Goal: Use online tool/utility

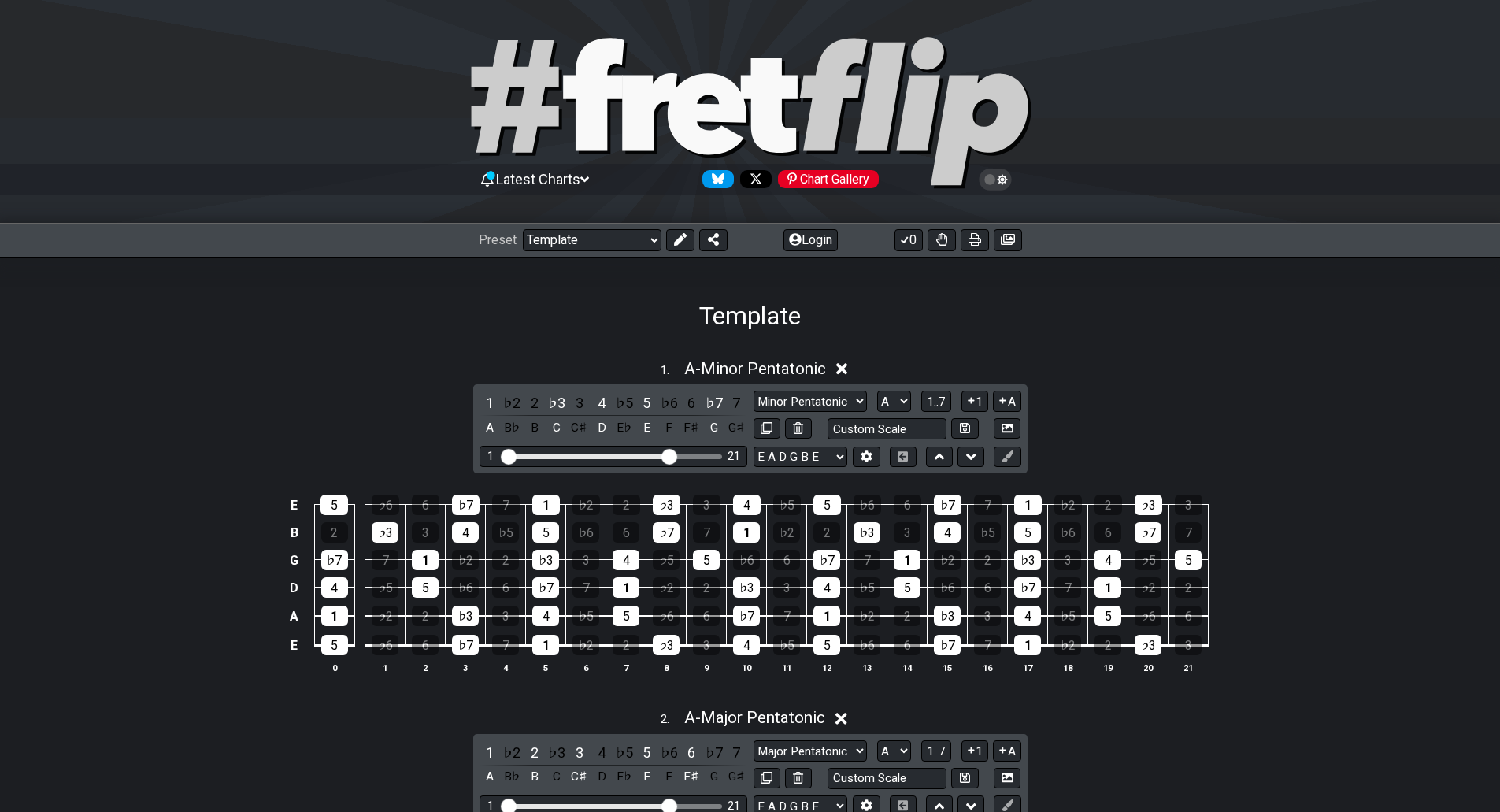
select select "/02995785082"
select select "A"
select select "Major Pentatonic"
select select "A"
select select "C"
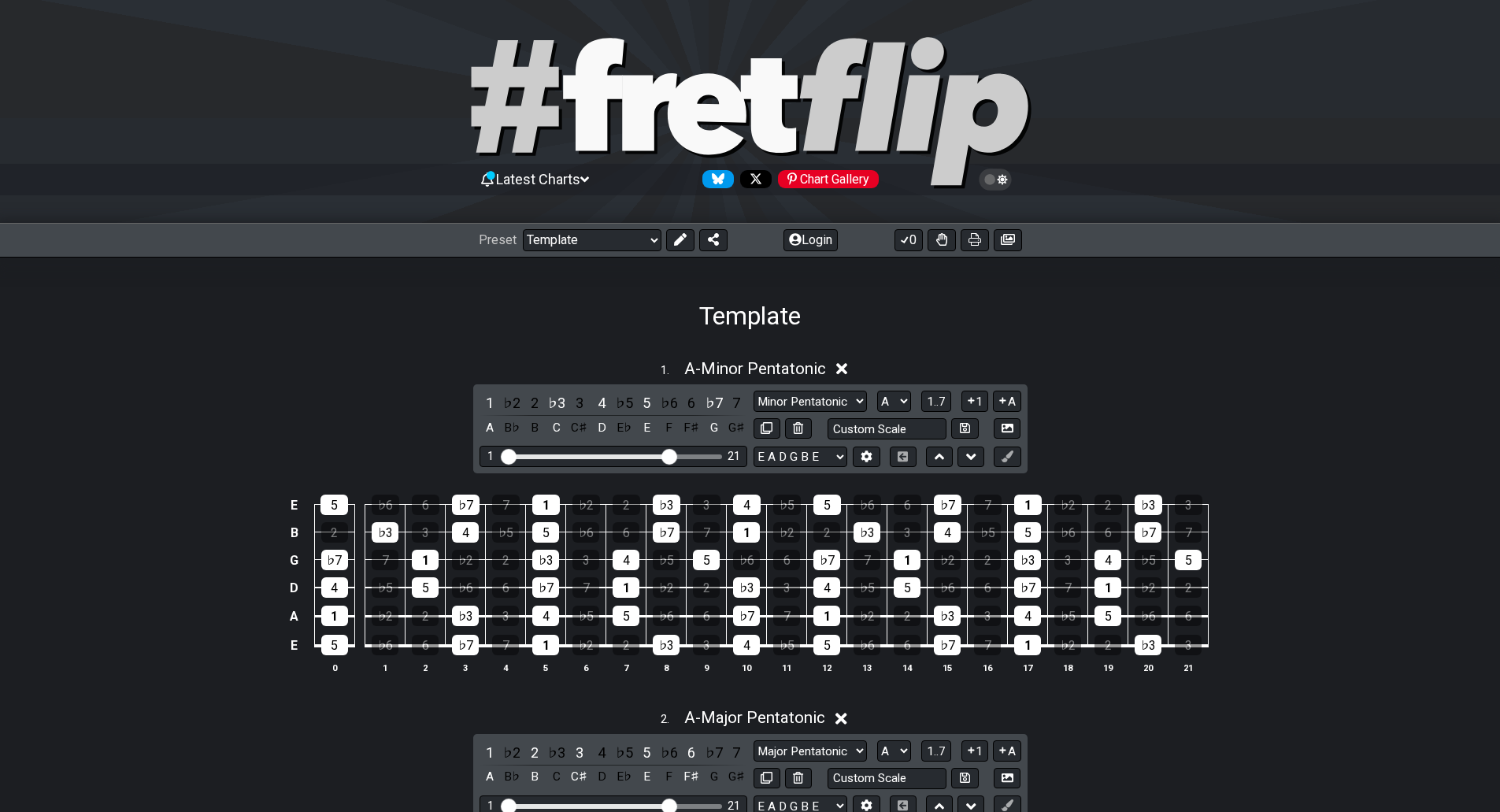
scroll to position [258, 0]
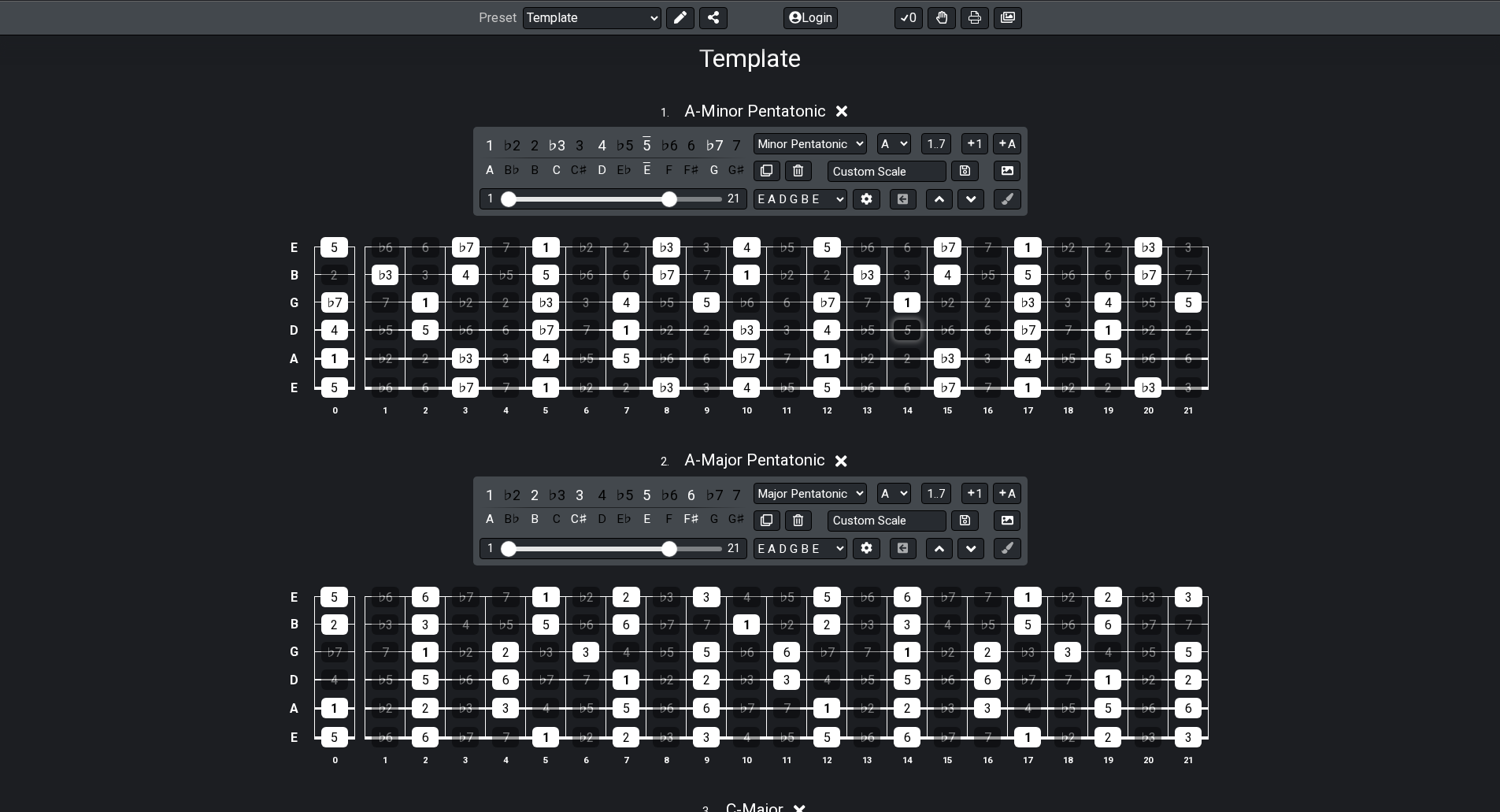
click at [908, 328] on div "5" at bounding box center [907, 330] width 27 height 21
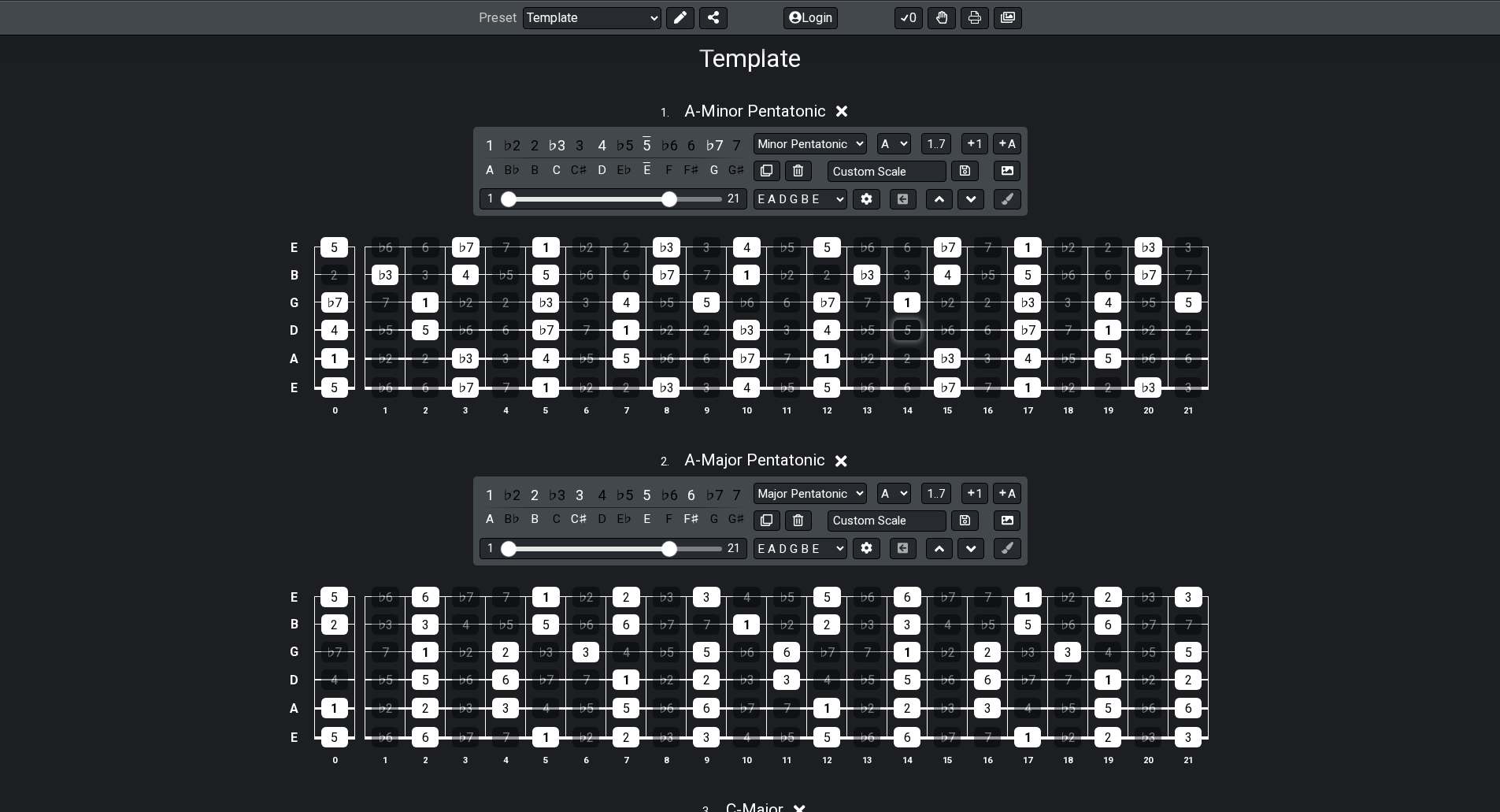
click at [908, 328] on div "5" at bounding box center [907, 330] width 27 height 21
click at [601, 173] on div "D" at bounding box center [602, 170] width 21 height 22
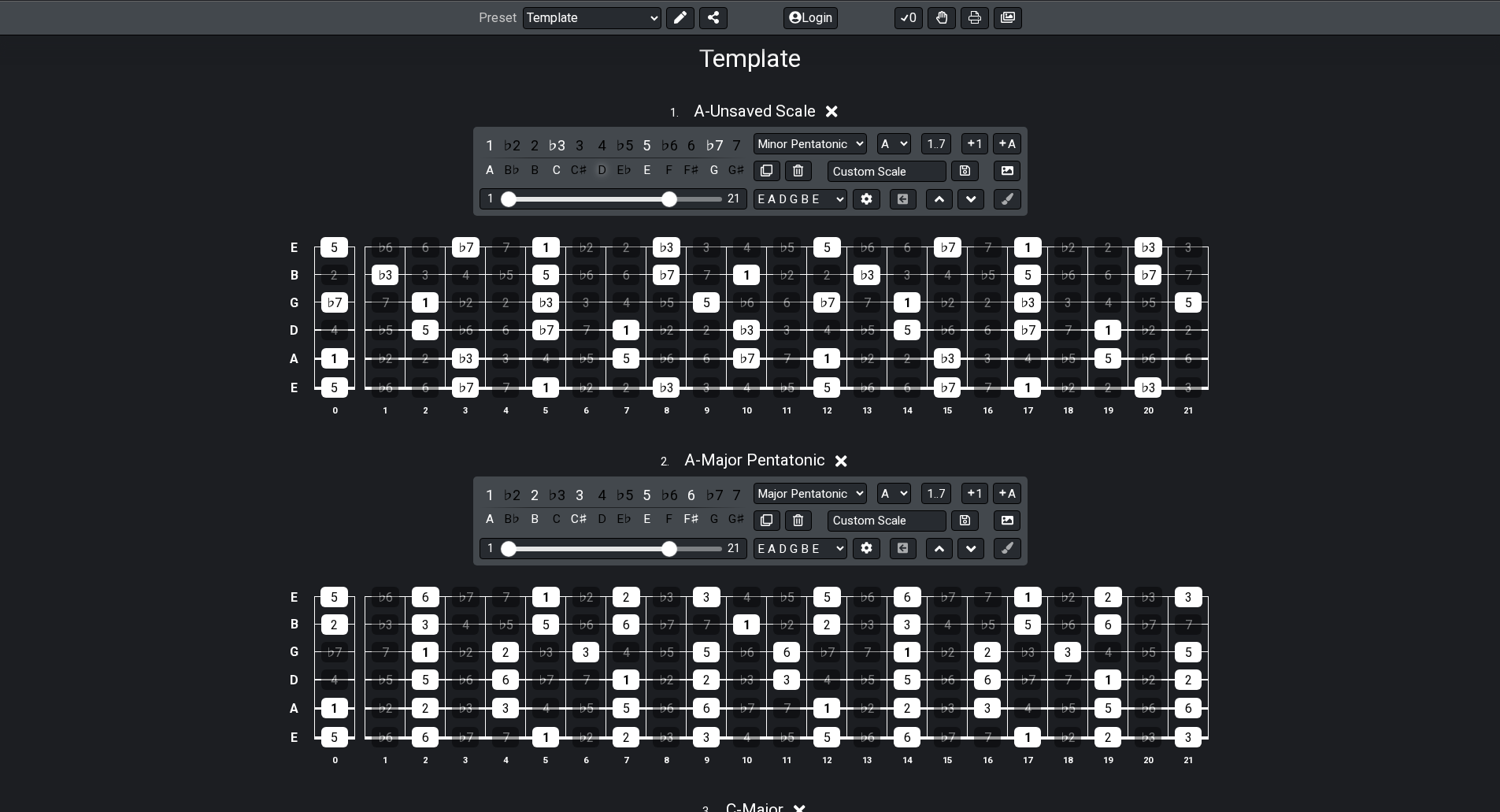
click at [601, 173] on div "D" at bounding box center [602, 170] width 21 height 22
click at [601, 144] on div "4" at bounding box center [602, 145] width 21 height 22
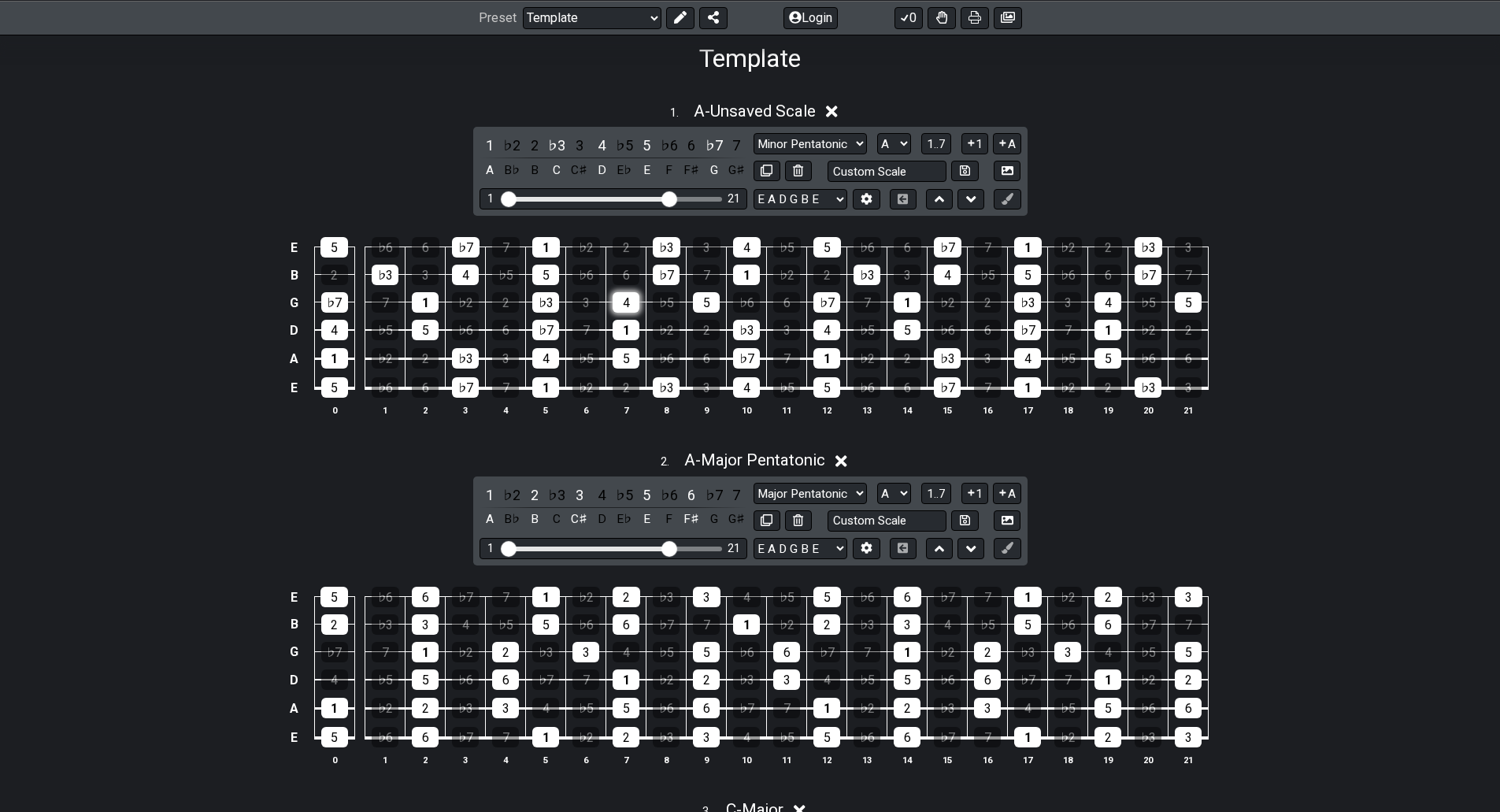
click at [629, 307] on div "4" at bounding box center [626, 302] width 27 height 21
click at [600, 166] on div "D" at bounding box center [602, 170] width 21 height 22
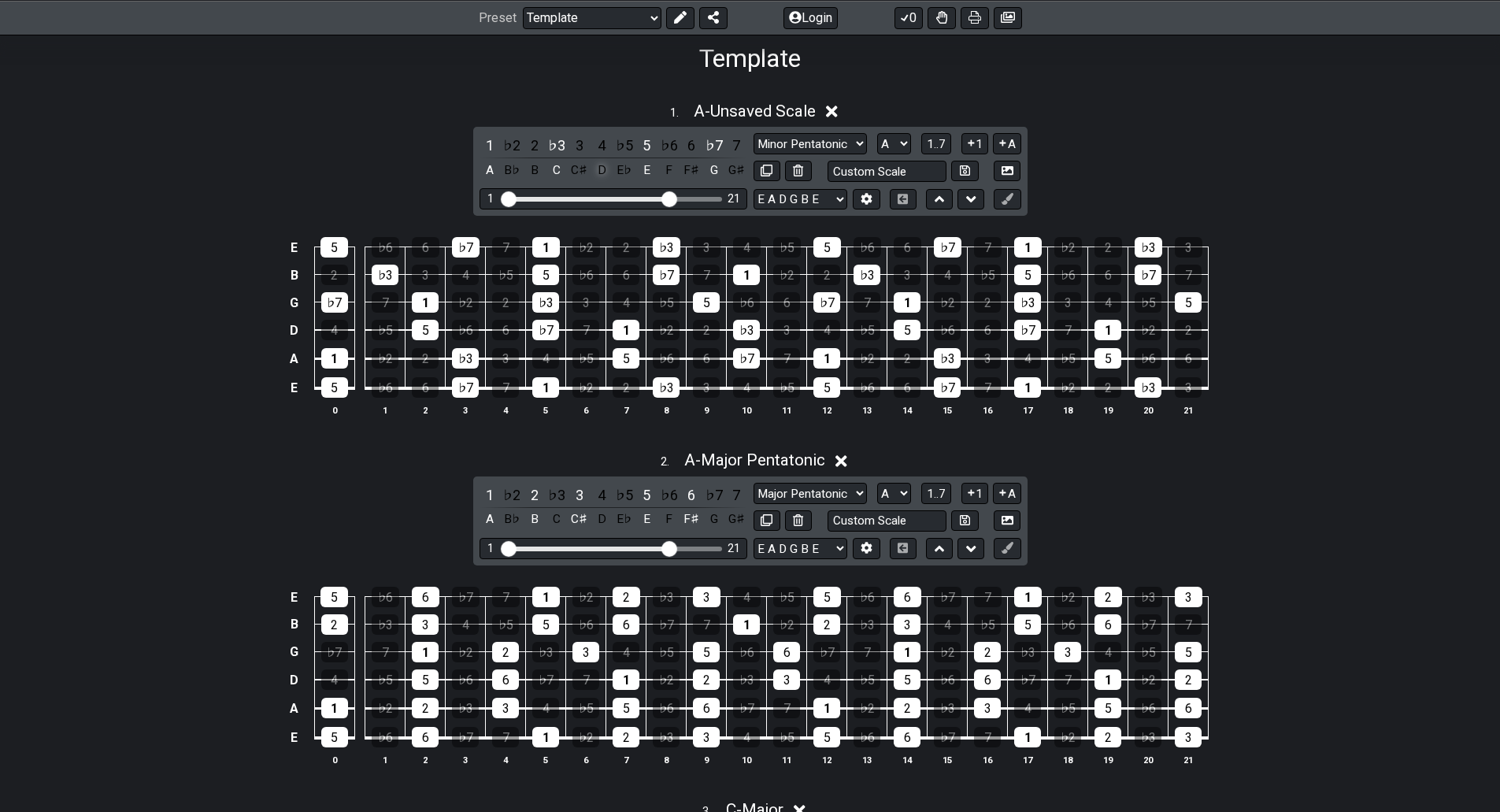
click at [600, 166] on div "D" at bounding box center [602, 170] width 21 height 22
click at [553, 170] on div "C" at bounding box center [557, 170] width 21 height 22
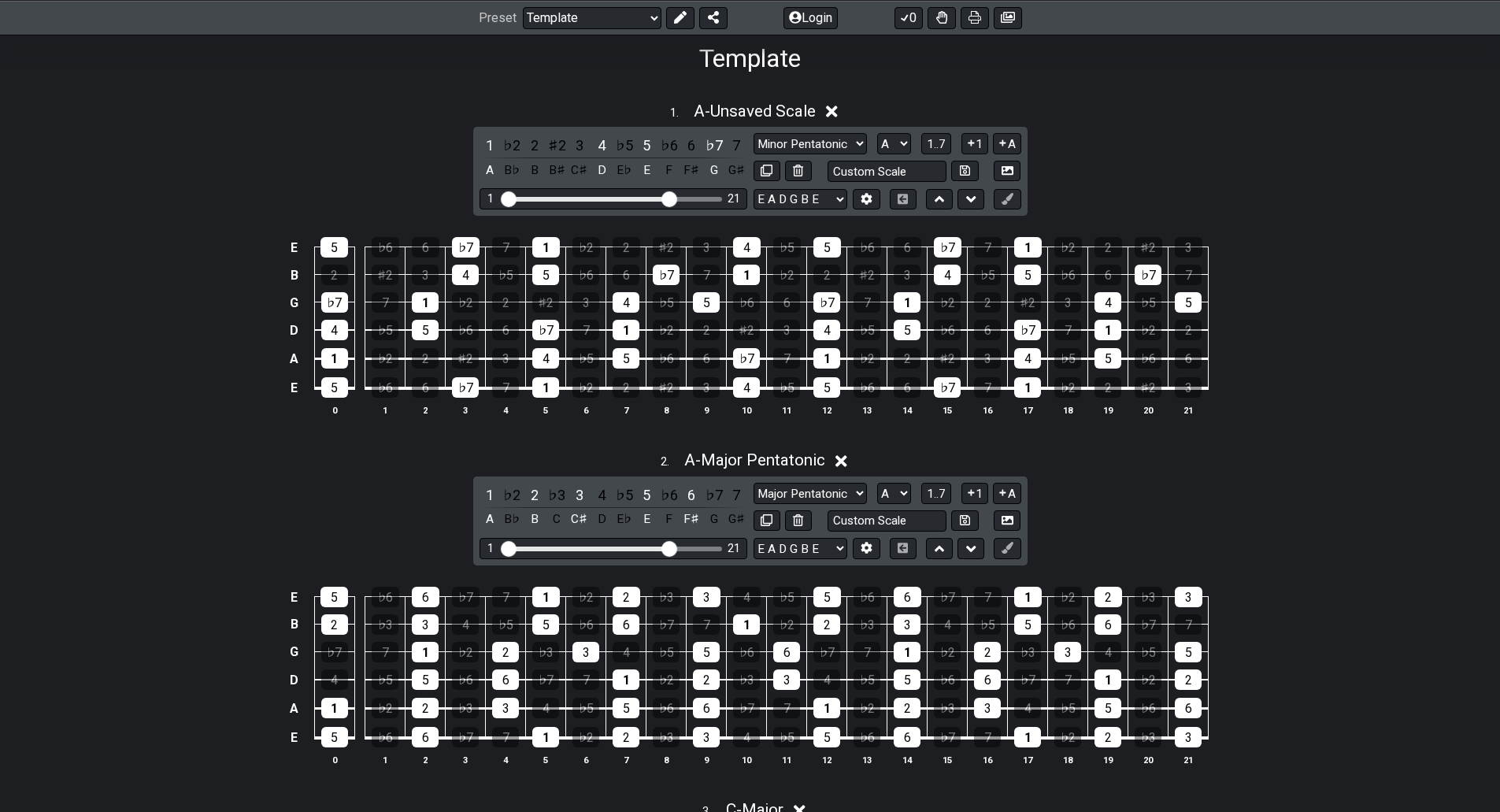
click at [553, 170] on div "B♯" at bounding box center [557, 170] width 21 height 22
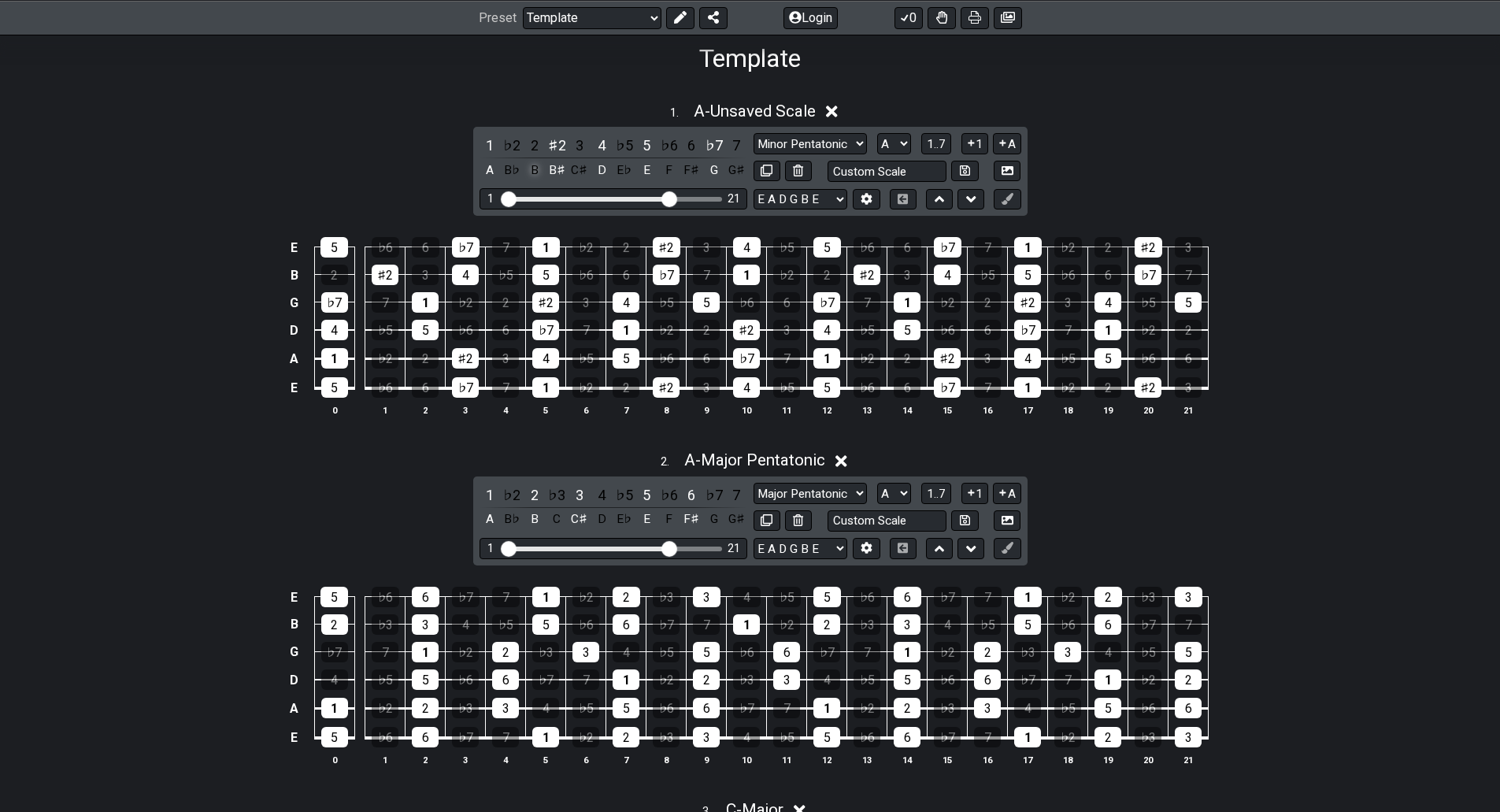
click at [533, 170] on div "B" at bounding box center [535, 170] width 21 height 22
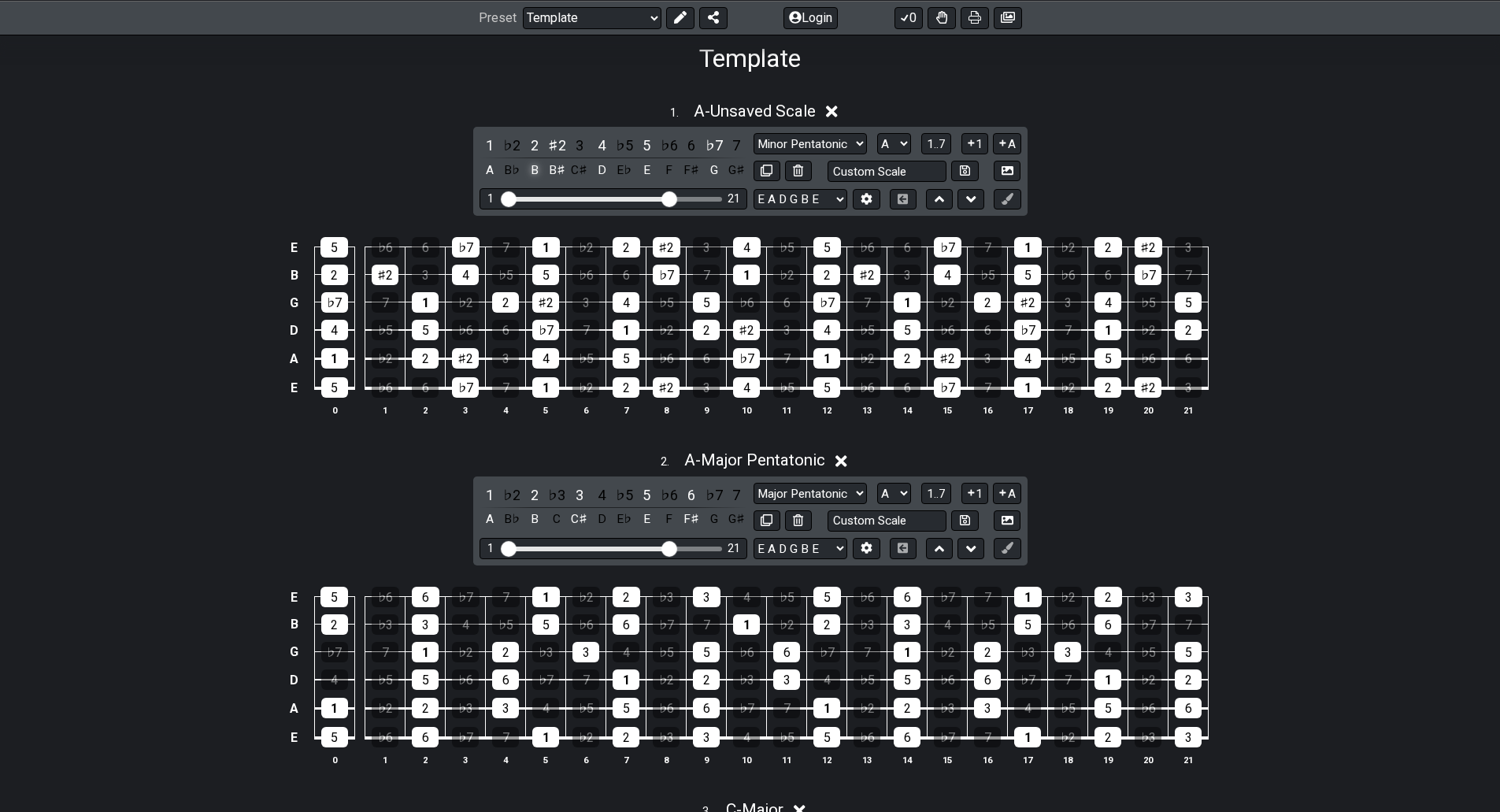
click at [533, 170] on div "B" at bounding box center [535, 170] width 21 height 22
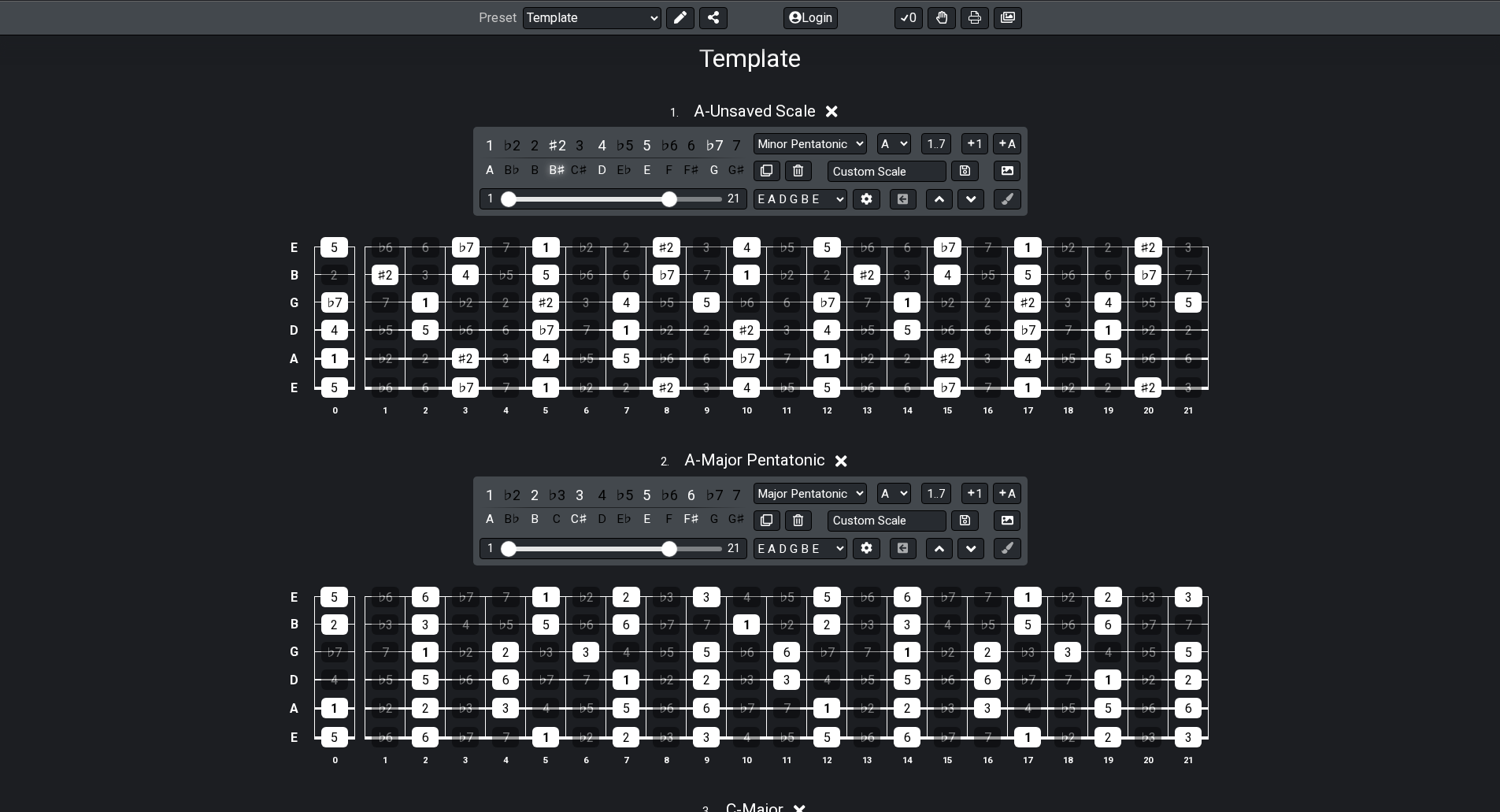
click at [555, 170] on div "B♯" at bounding box center [557, 170] width 21 height 22
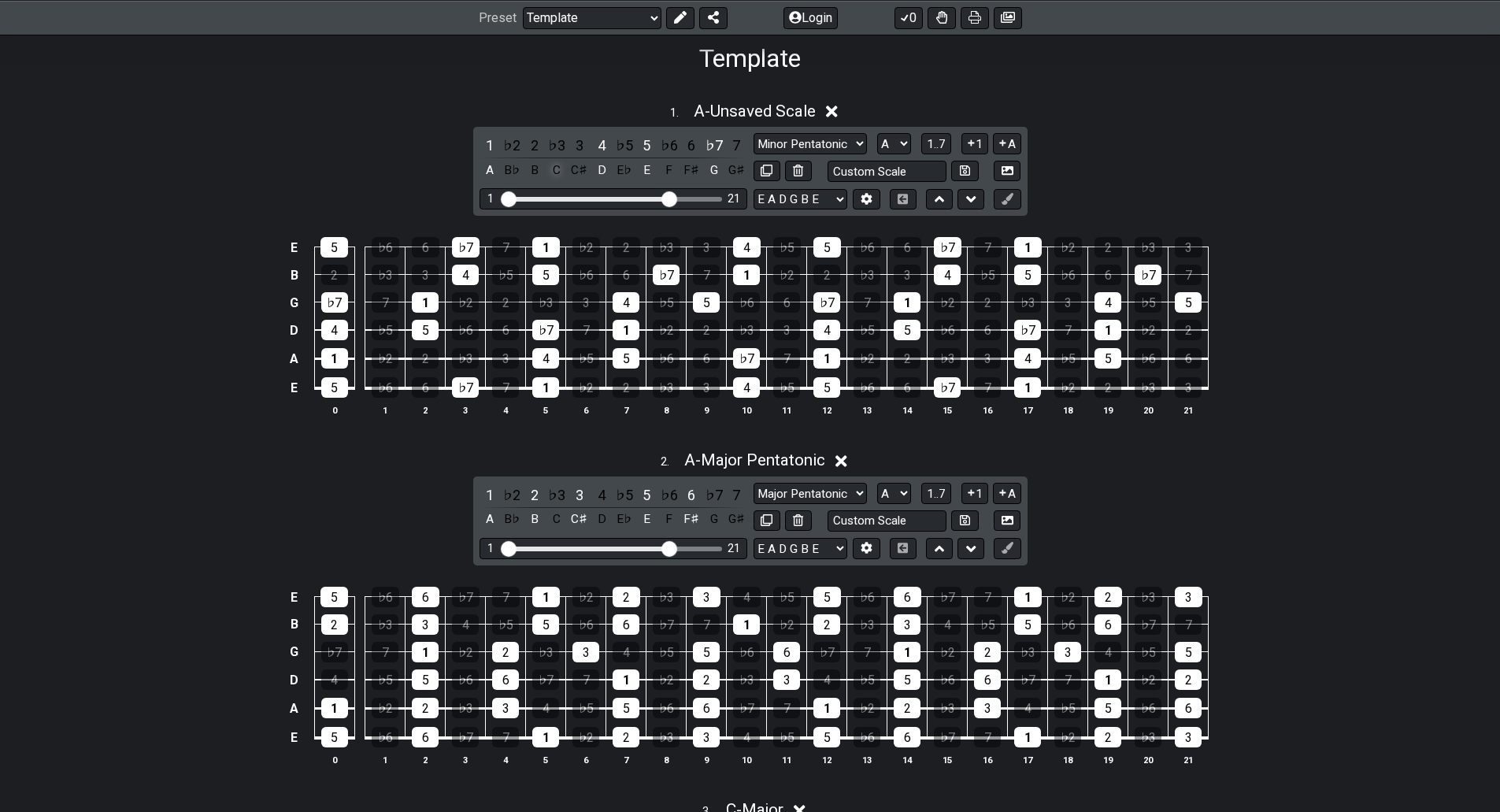
click at [558, 173] on div "C" at bounding box center [557, 170] width 21 height 22
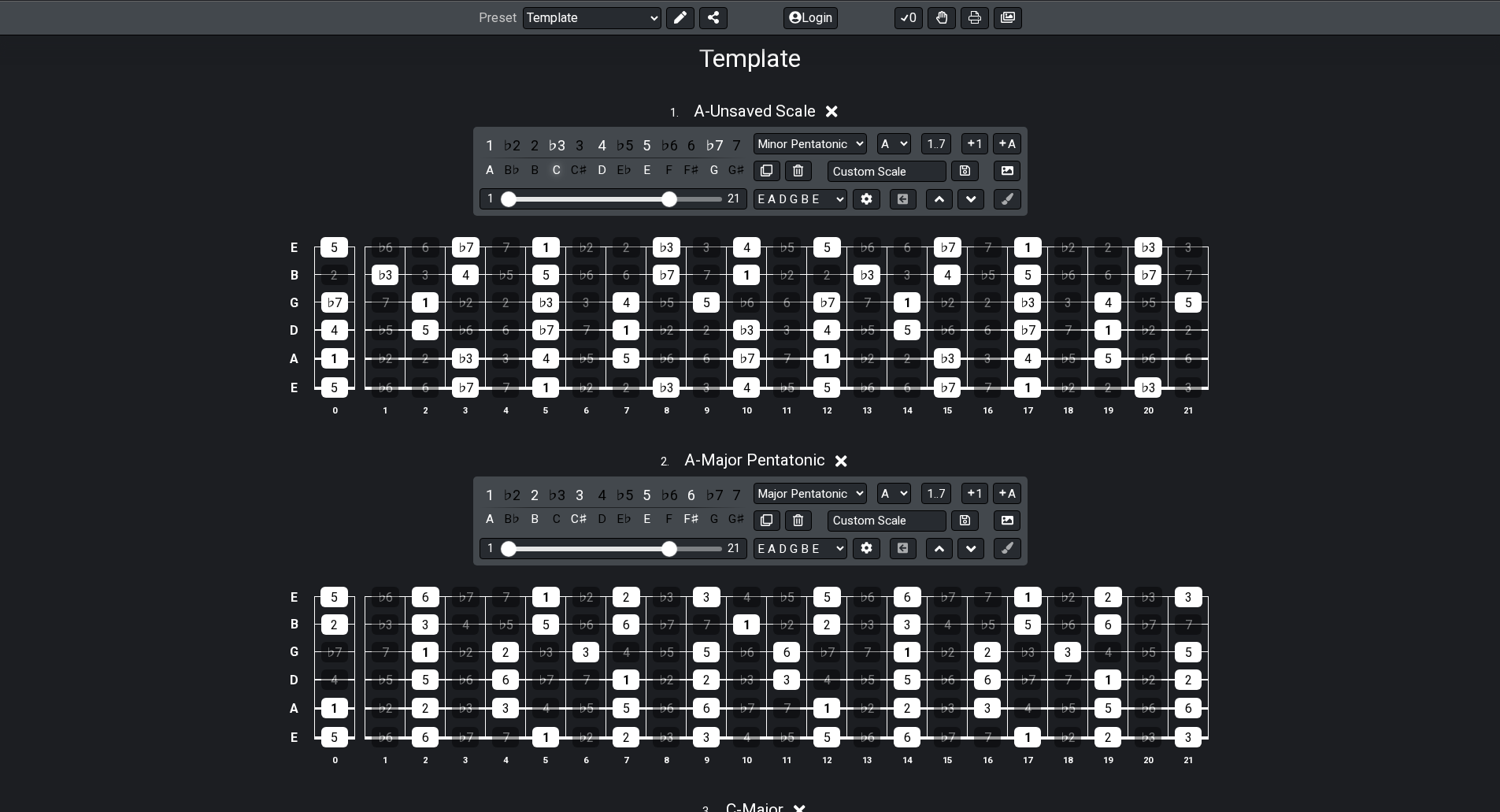
click at [560, 169] on div "C" at bounding box center [557, 170] width 21 height 22
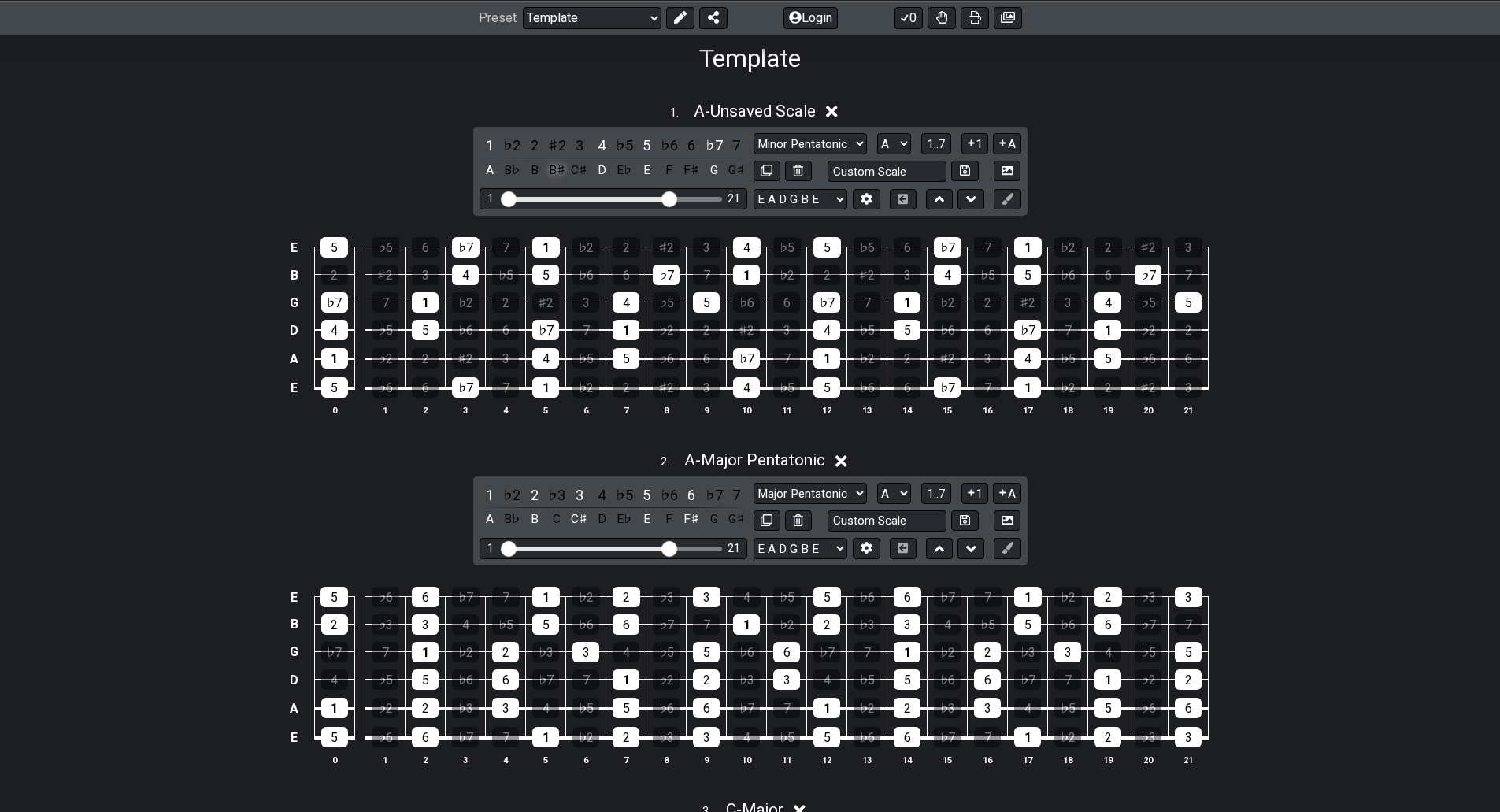
click at [557, 174] on div "B♯" at bounding box center [557, 170] width 21 height 22
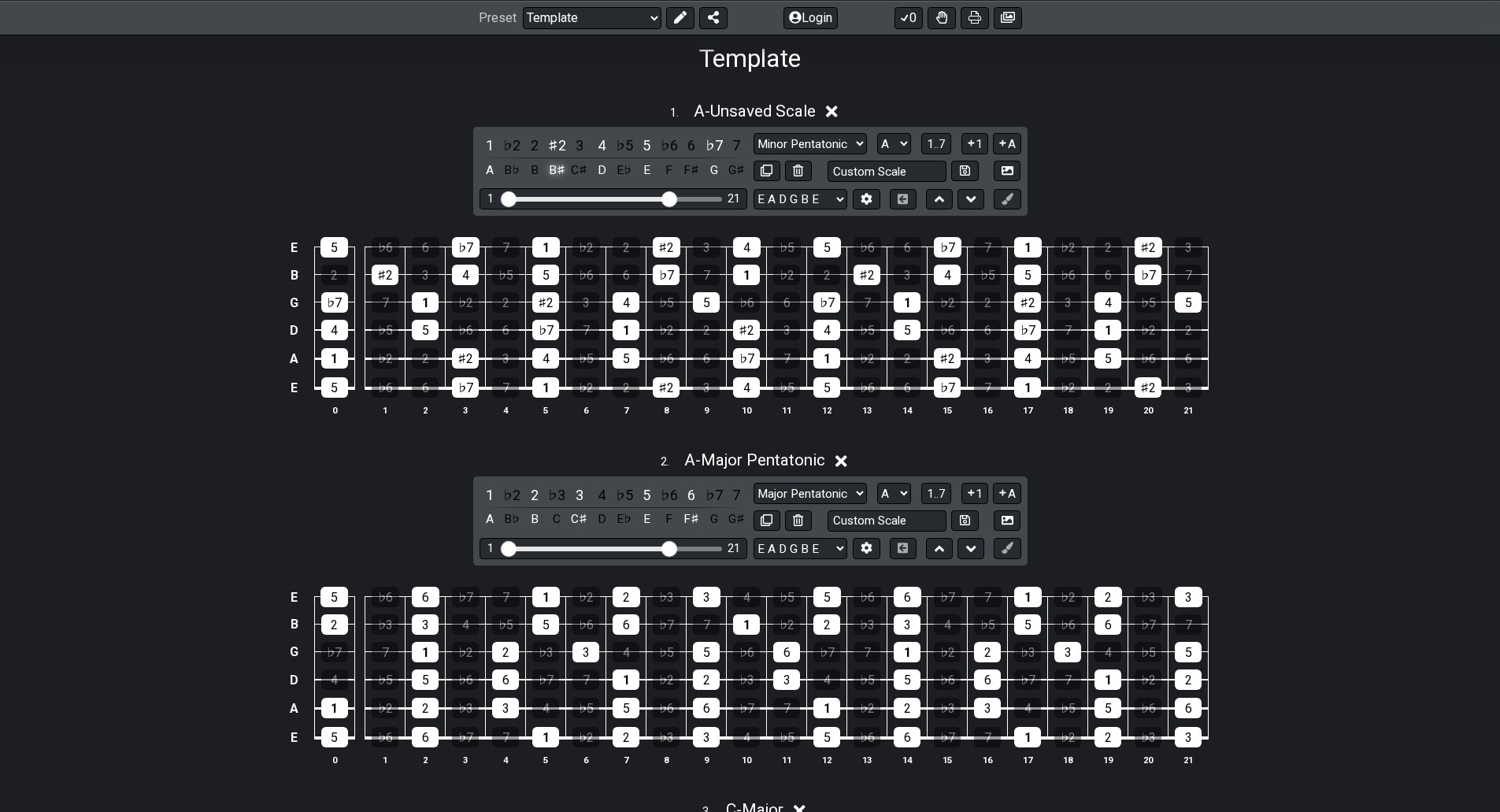
click at [557, 174] on div "B♯" at bounding box center [557, 170] width 21 height 22
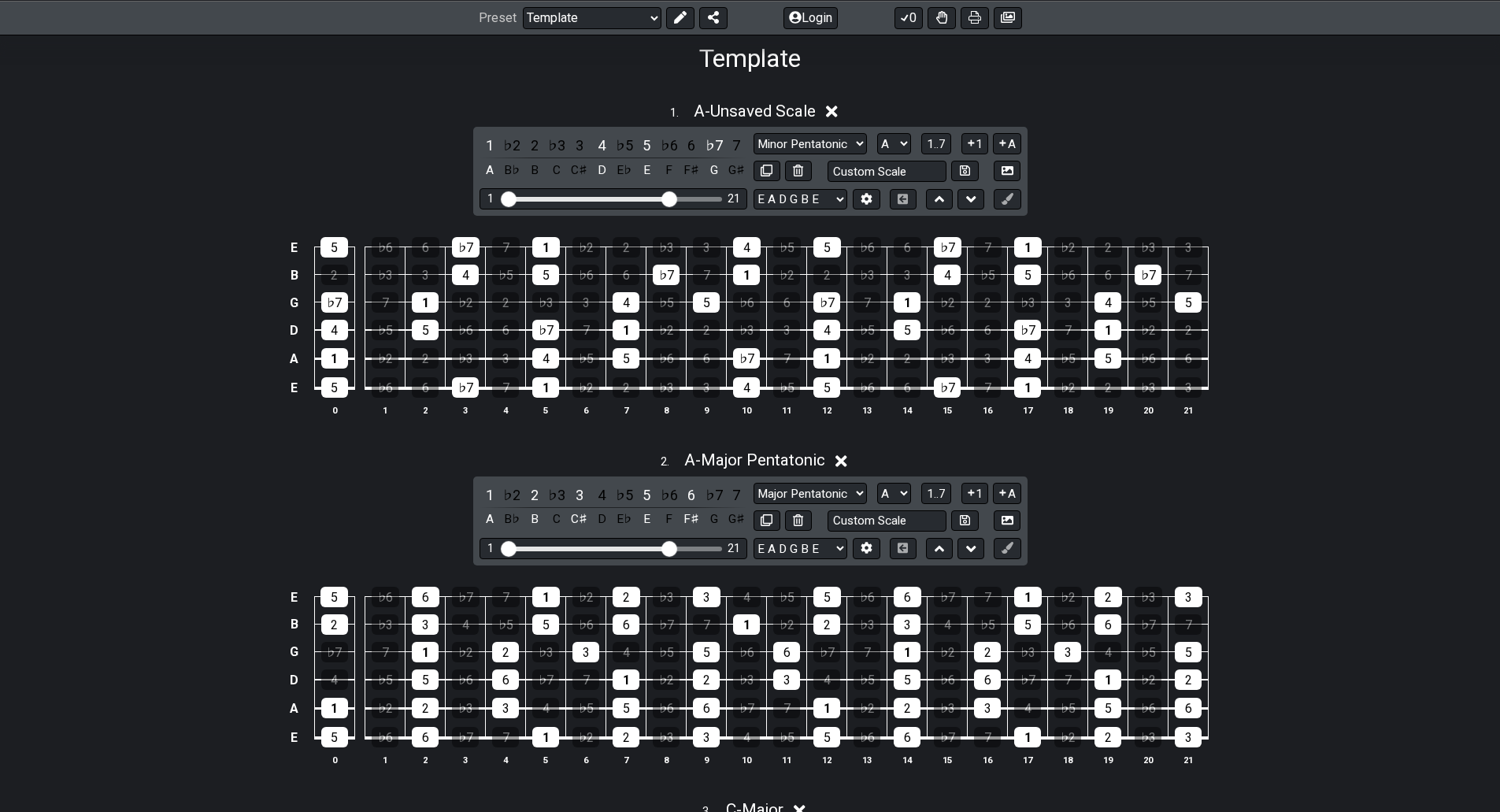
click at [557, 174] on div "C" at bounding box center [557, 170] width 21 height 22
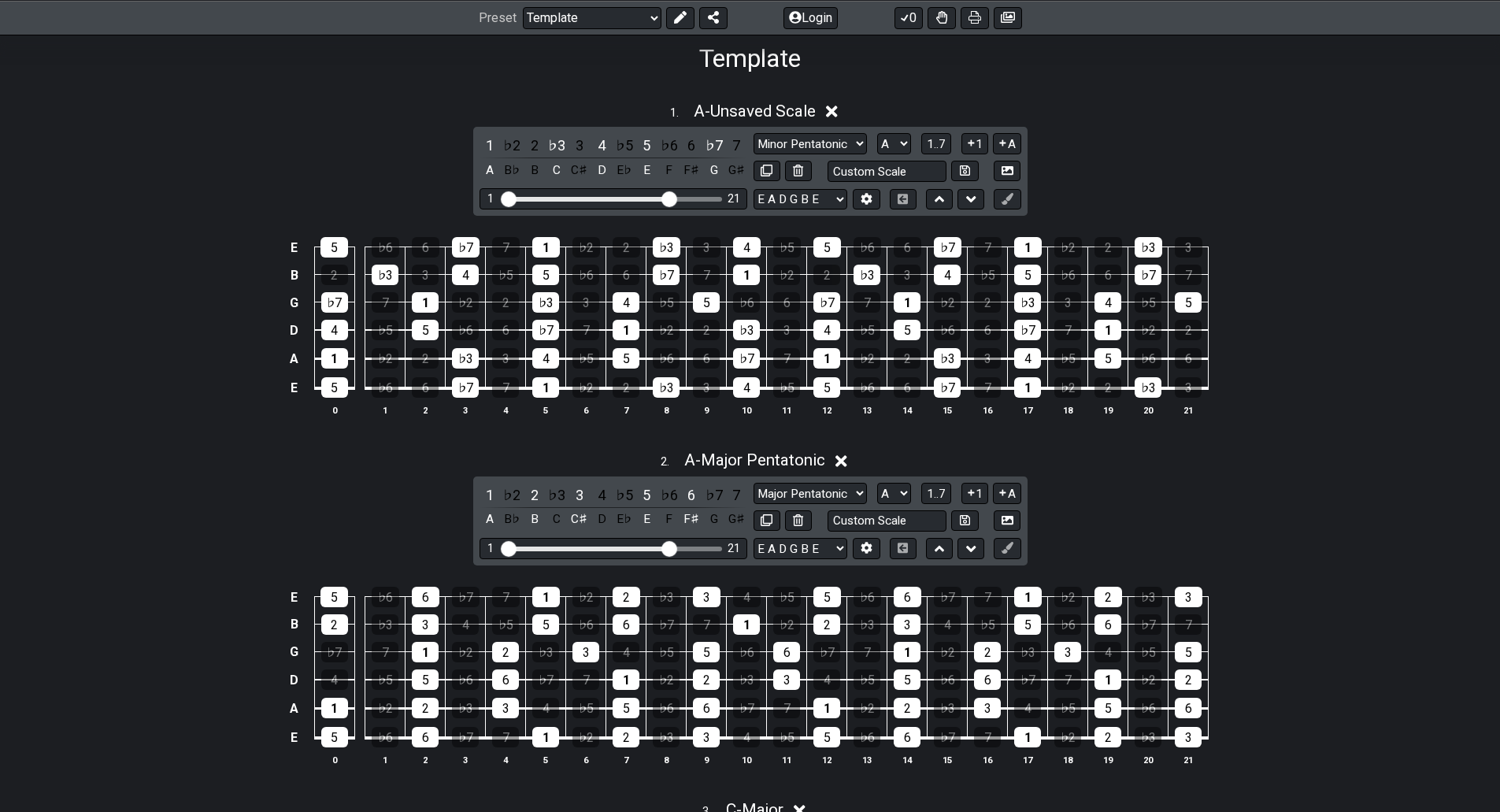
click at [557, 174] on div "C" at bounding box center [557, 170] width 21 height 22
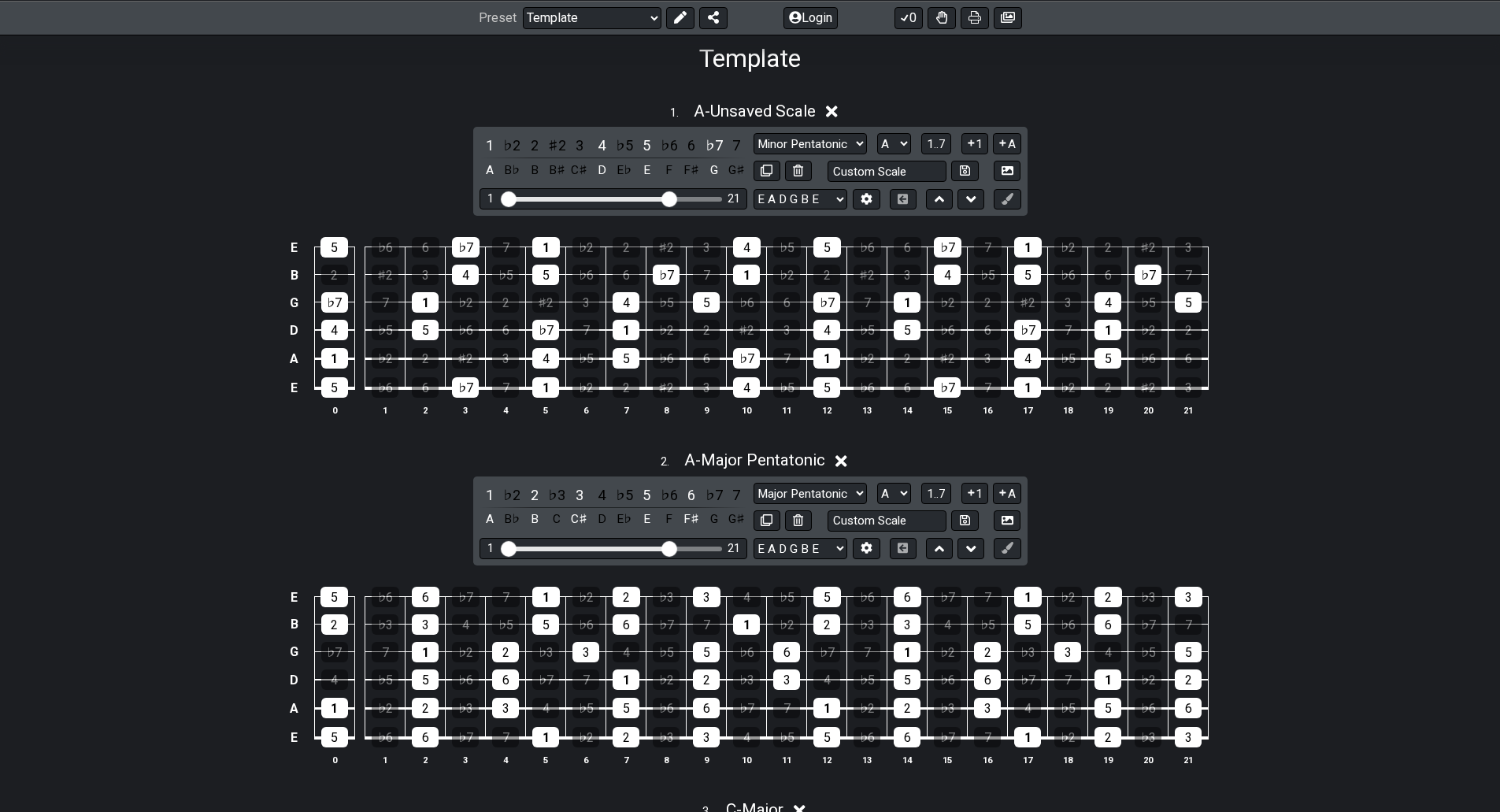
click at [557, 174] on div "B♯" at bounding box center [557, 170] width 21 height 22
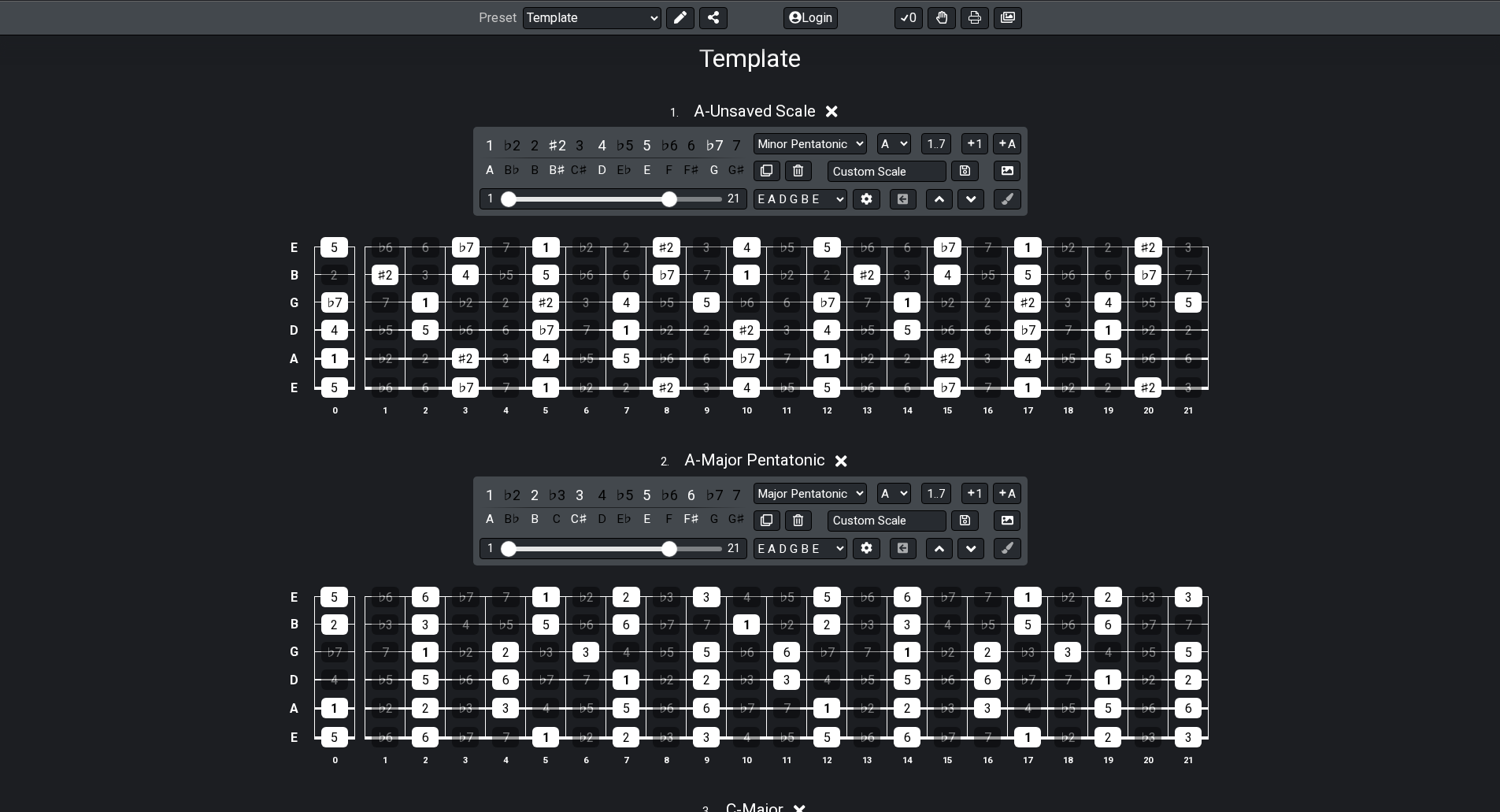
click at [557, 174] on div "B♯" at bounding box center [557, 170] width 21 height 22
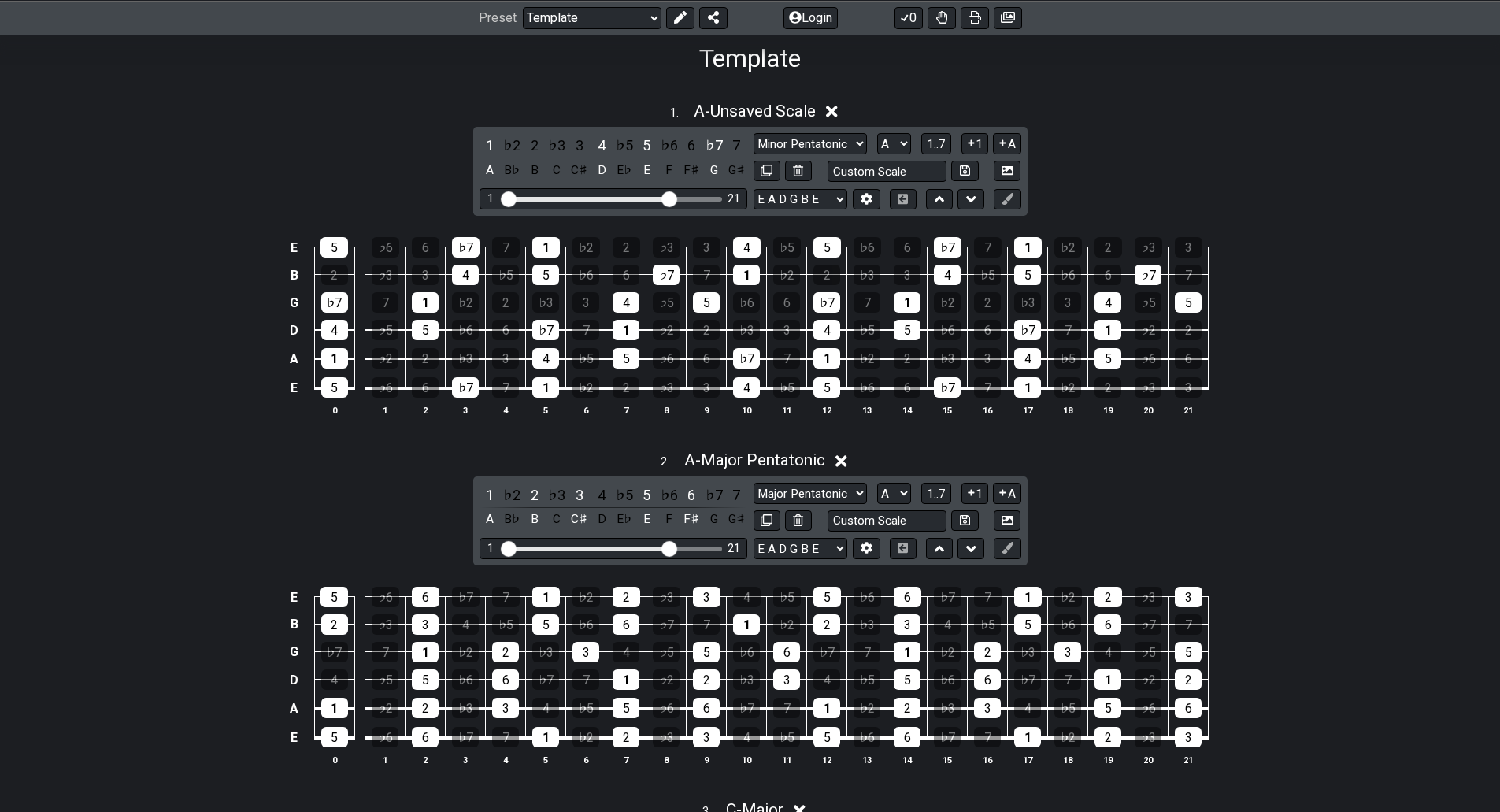
click at [557, 174] on div "C" at bounding box center [557, 170] width 21 height 22
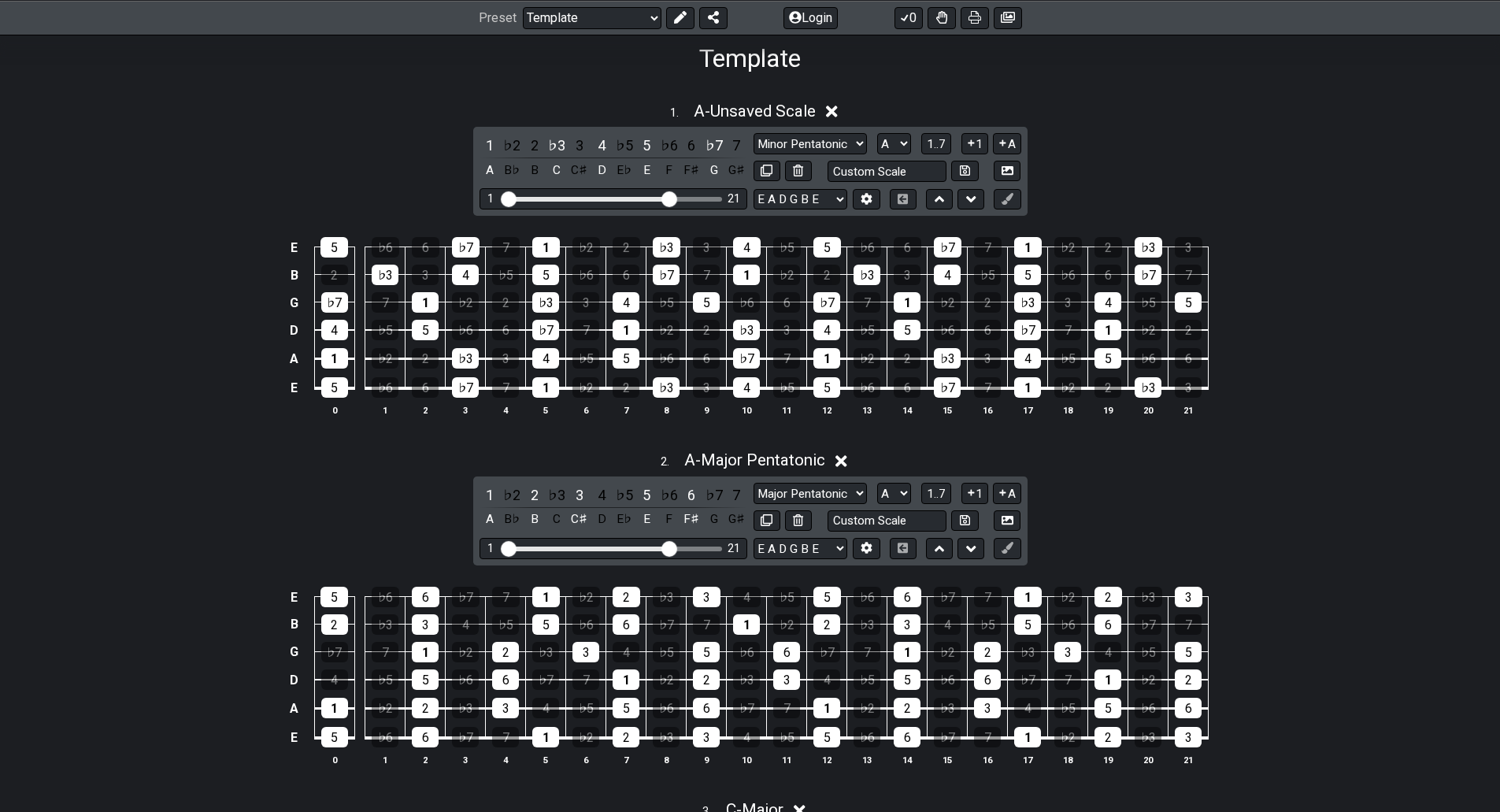
click at [557, 174] on div "C" at bounding box center [557, 170] width 21 height 22
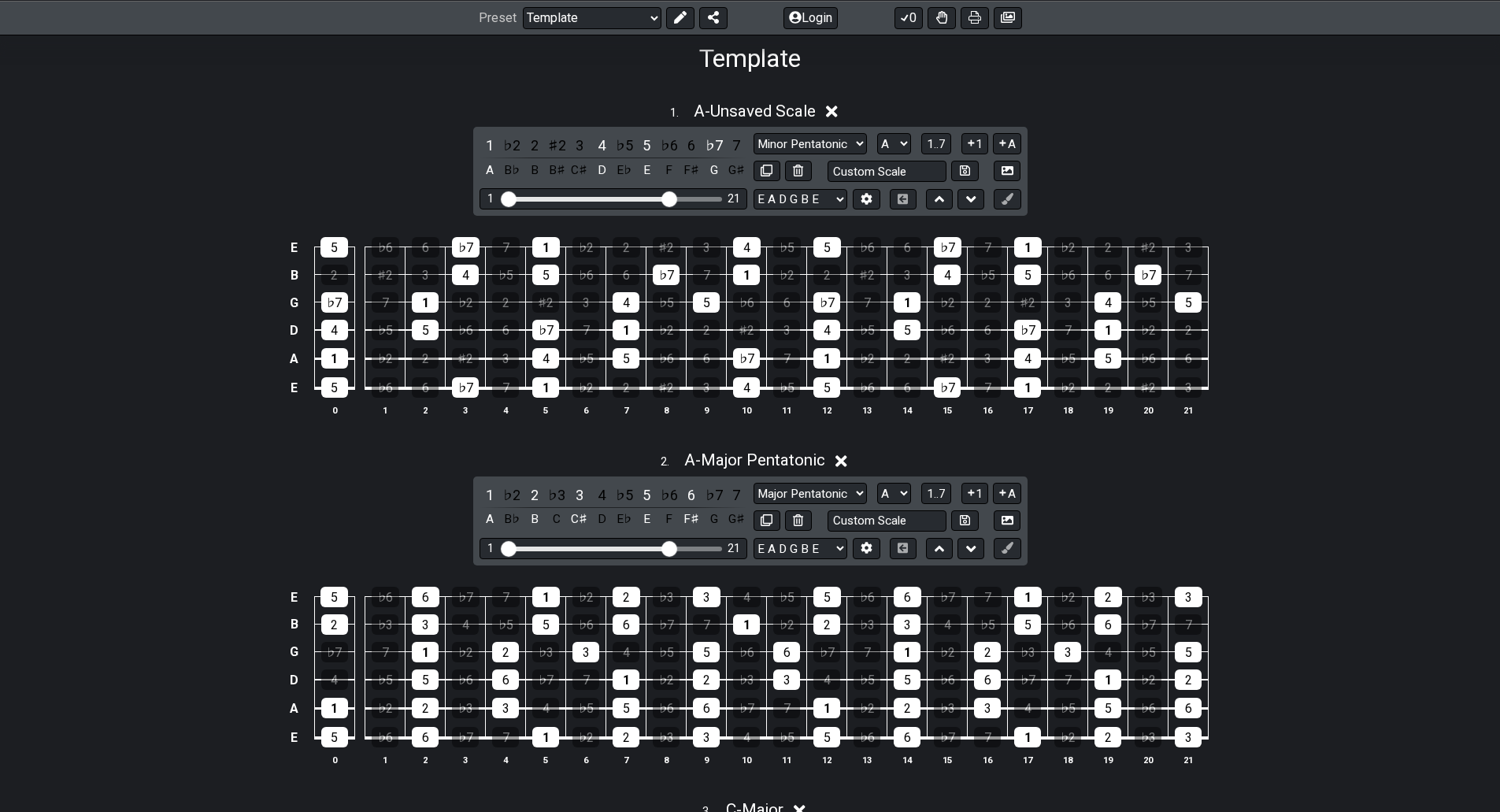
click at [557, 174] on div "B♯" at bounding box center [557, 170] width 21 height 22
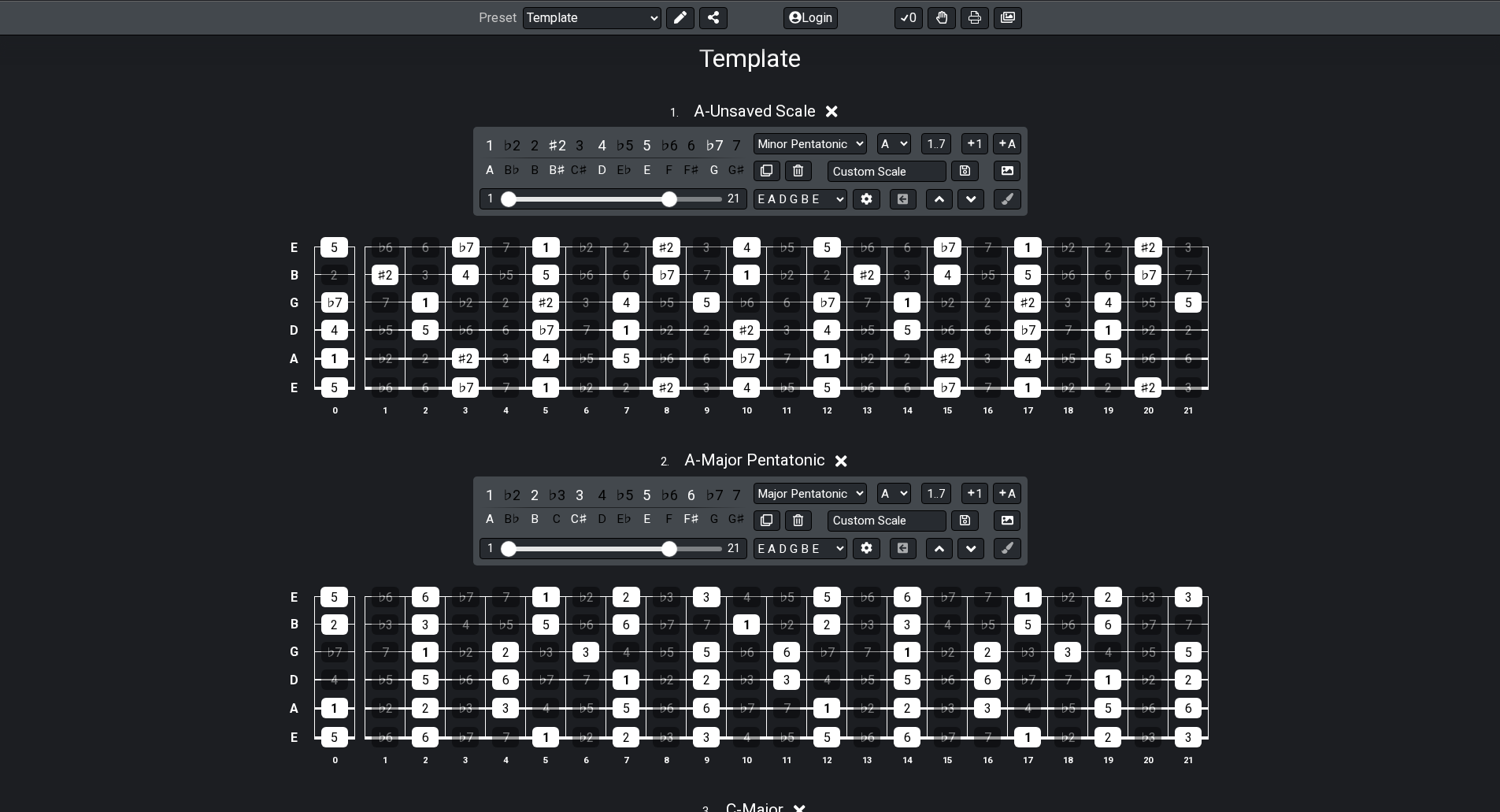
click at [557, 174] on div "B♯" at bounding box center [557, 170] width 21 height 22
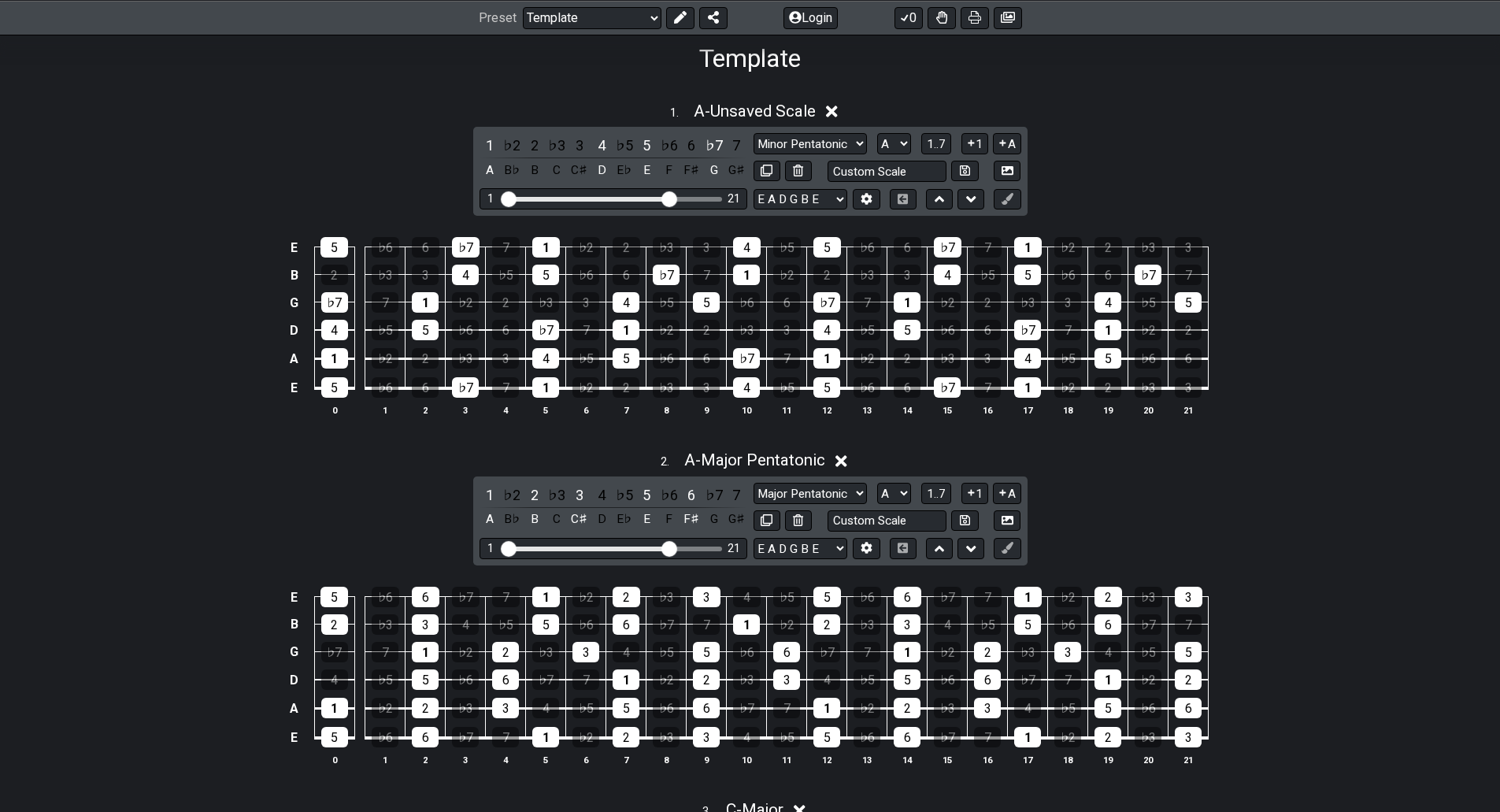
click at [557, 174] on div "C" at bounding box center [557, 170] width 21 height 22
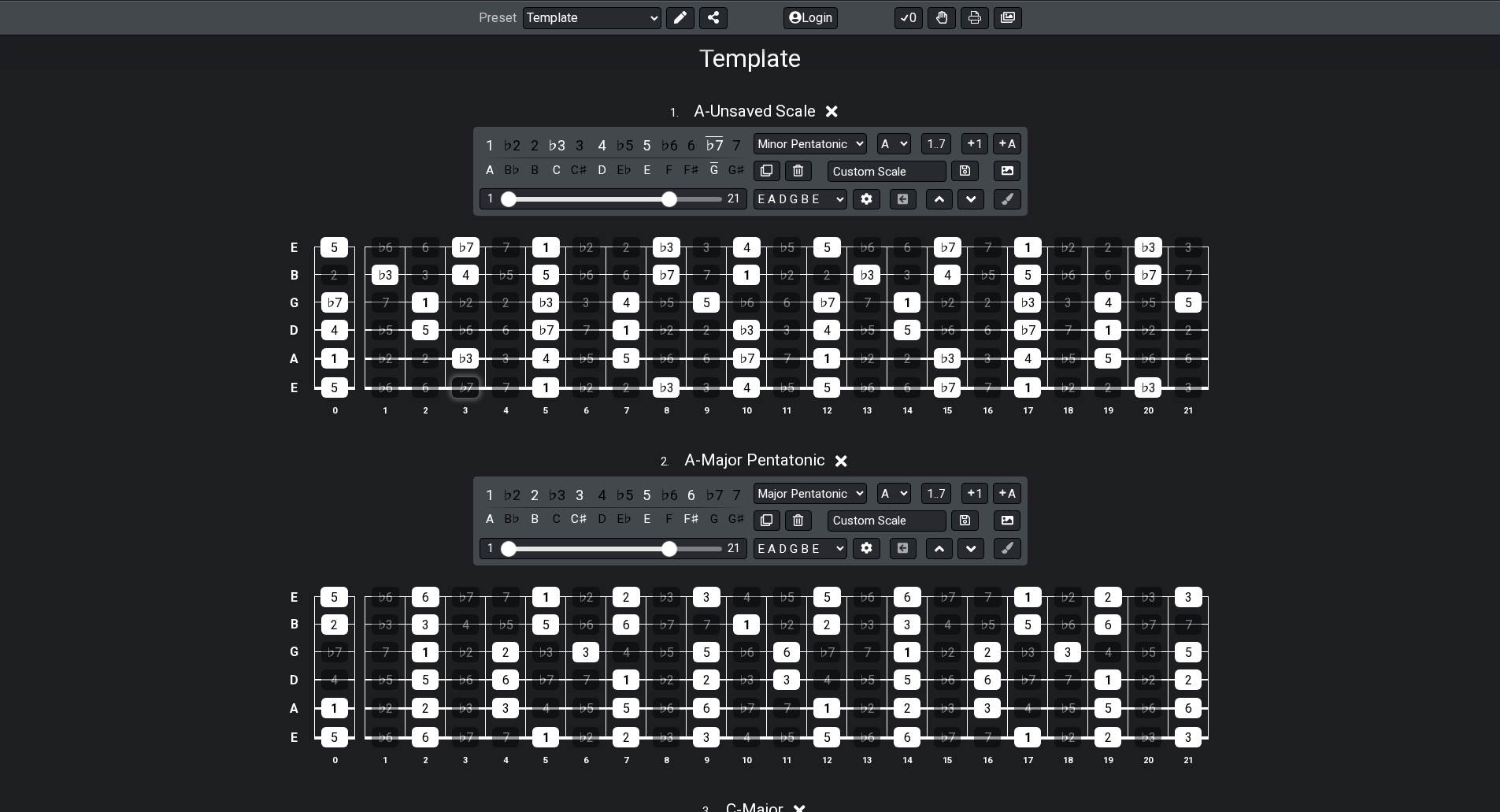
drag, startPoint x: 462, startPoint y: 383, endPoint x: 458, endPoint y: 394, distance: 11.7
drag, startPoint x: 458, startPoint y: 394, endPoint x: 419, endPoint y: 444, distance: 63.4
click at [419, 444] on div "2 . A - Major Pentatonic" at bounding box center [750, 456] width 1500 height 30
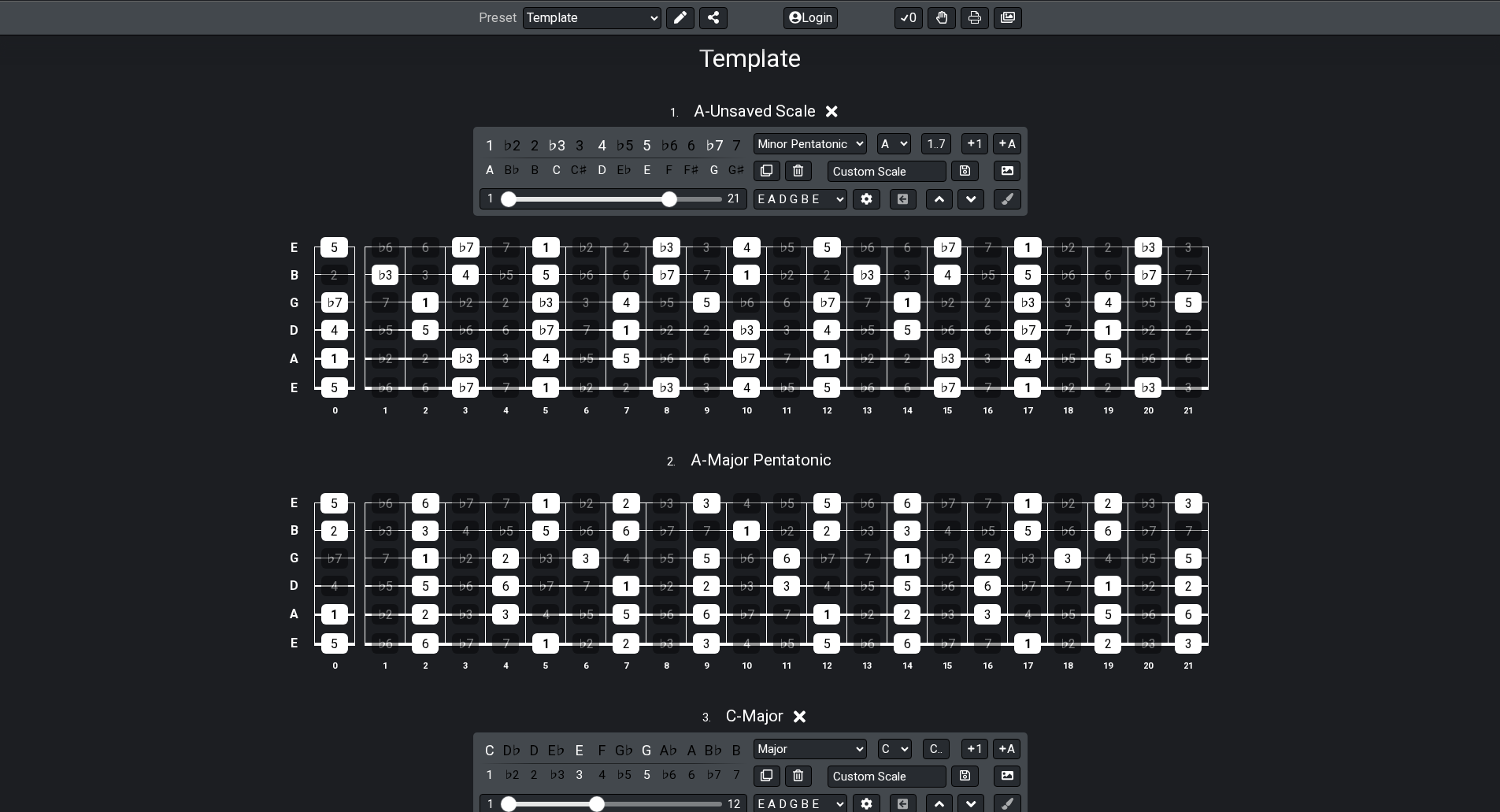
click at [469, 444] on div "2 . A - Major Pentatonic" at bounding box center [750, 456] width 1500 height 30
select select "Major Pentatonic"
select select "A"
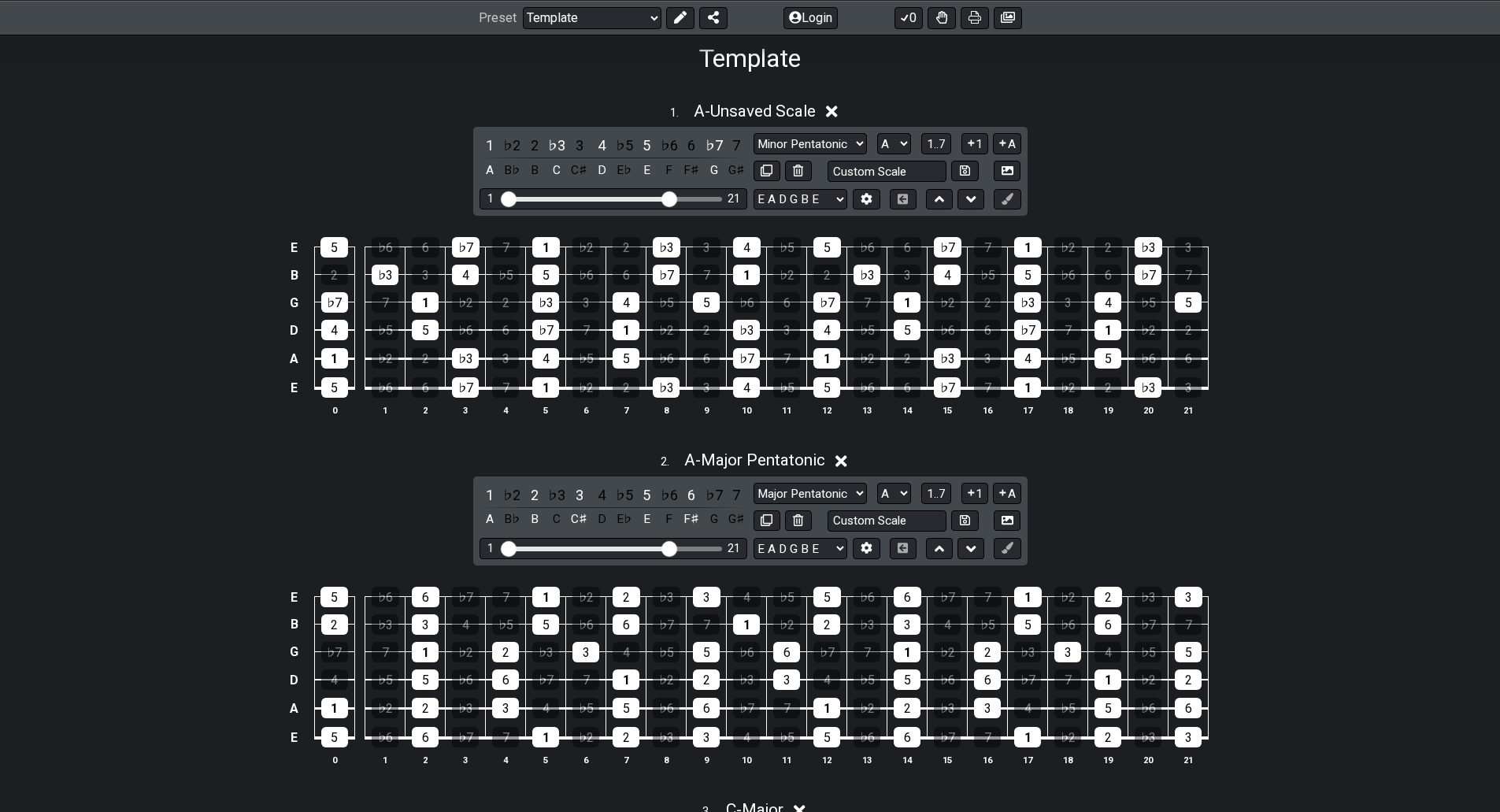
click at [386, 457] on div "2 . A - Major Pentatonic" at bounding box center [750, 456] width 1500 height 30
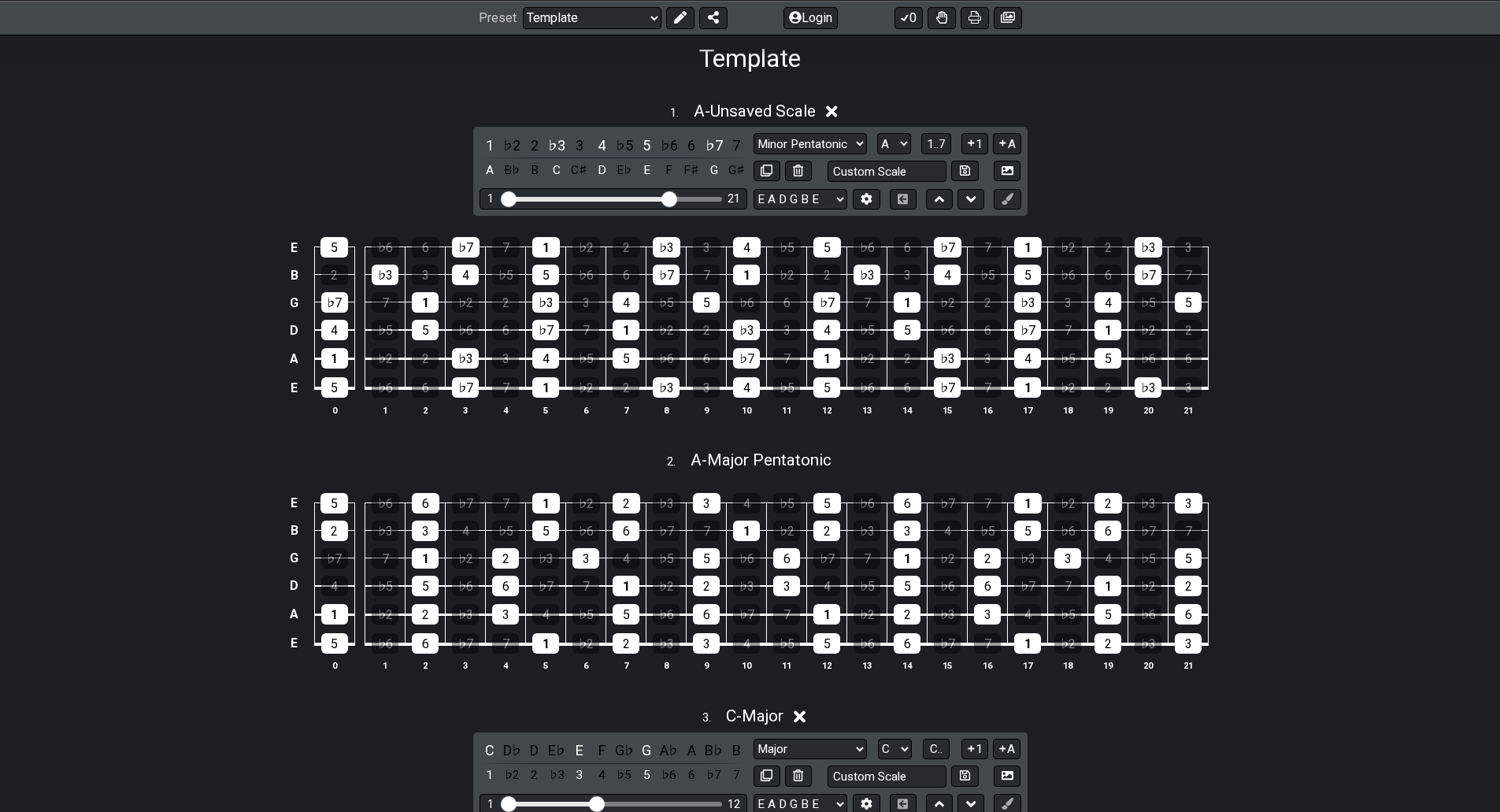
click at [395, 456] on div "2 . A - Major Pentatonic" at bounding box center [750, 456] width 1500 height 30
select select "Major Pentatonic"
select select "A"
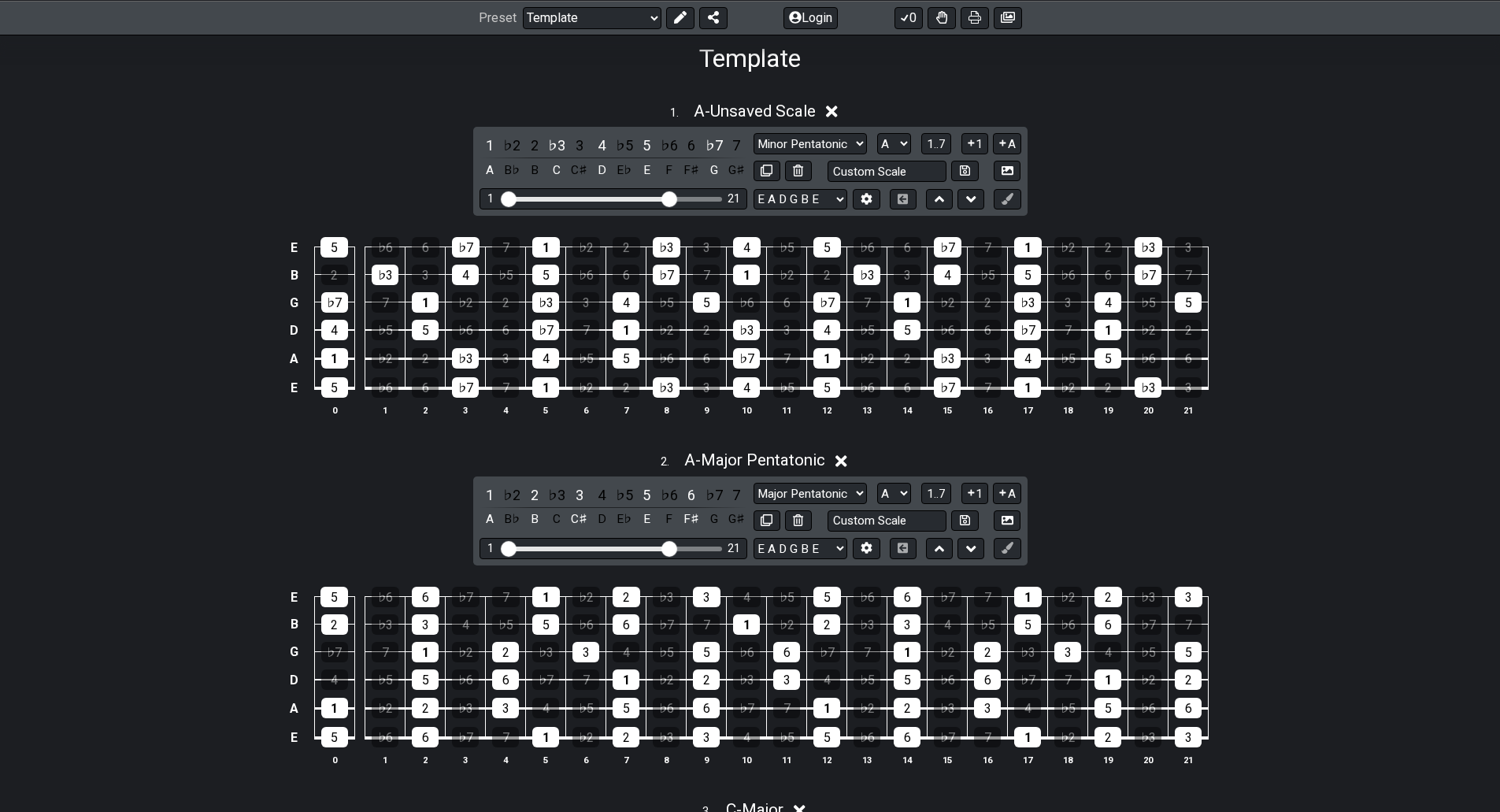
click at [395, 456] on div "2 . A - Major Pentatonic" at bounding box center [750, 456] width 1500 height 30
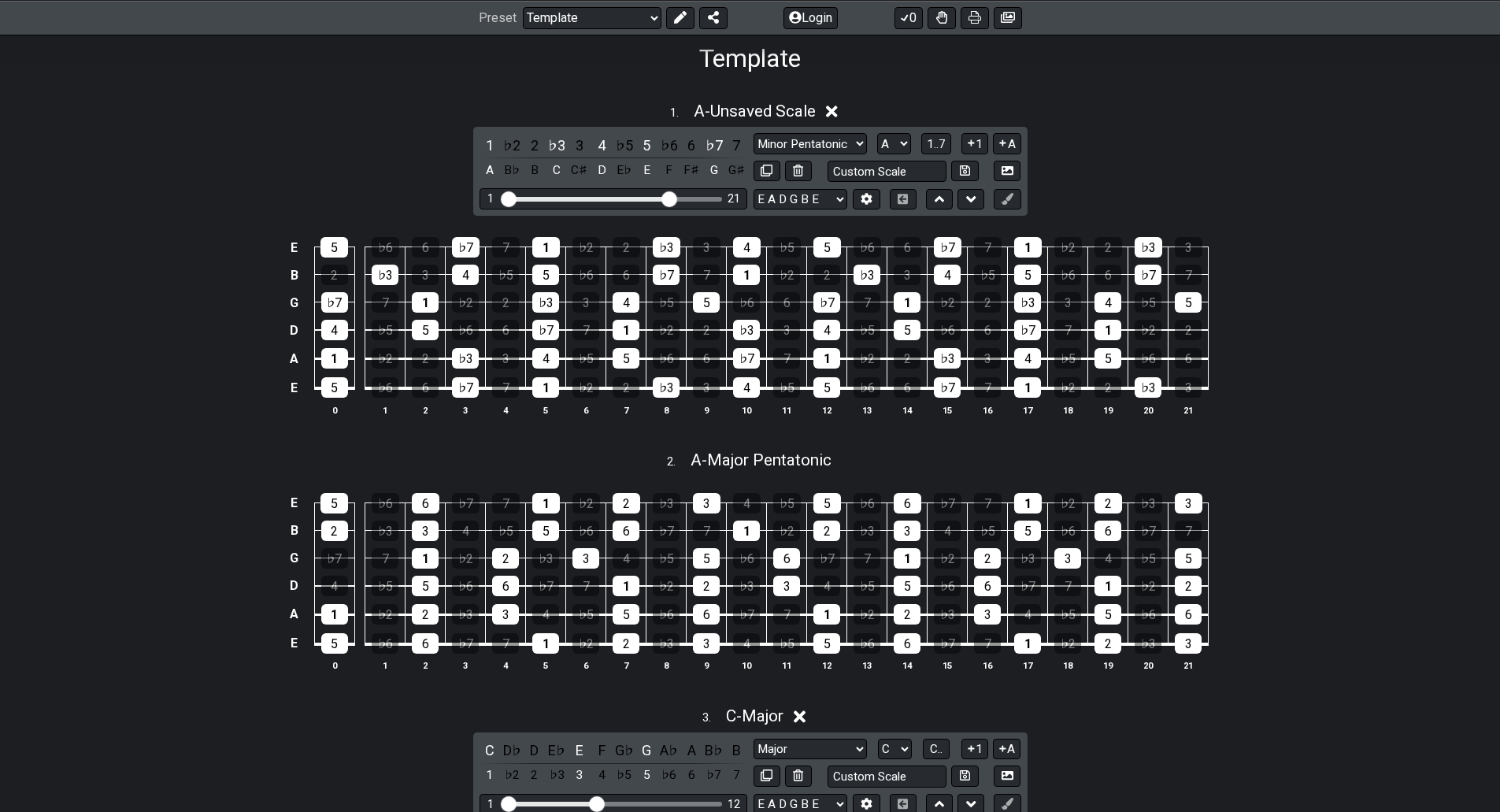
click at [419, 109] on div "1 . A - Unsaved Scale" at bounding box center [750, 107] width 1500 height 30
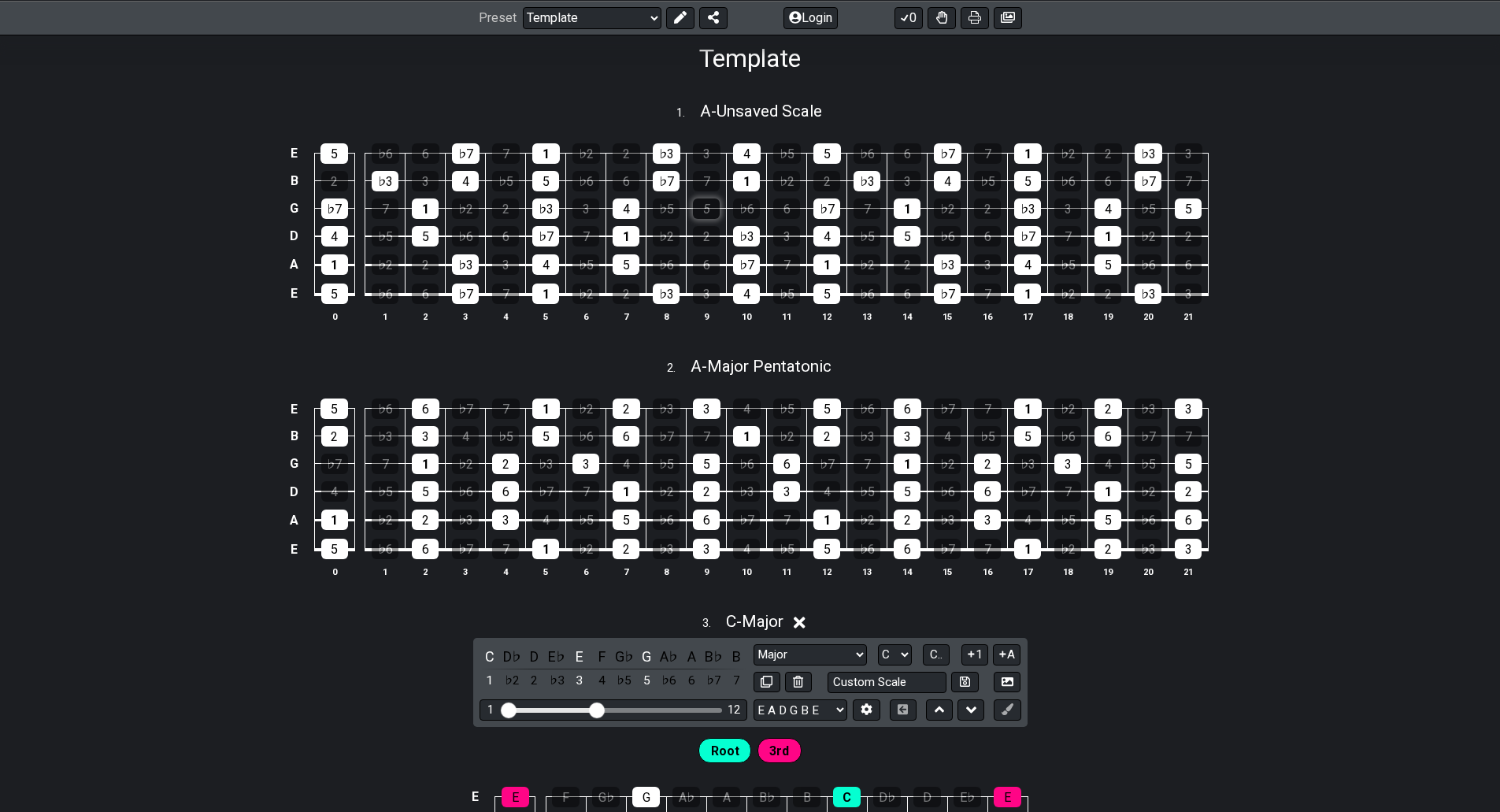
click at [708, 208] on div "5" at bounding box center [706, 209] width 27 height 21
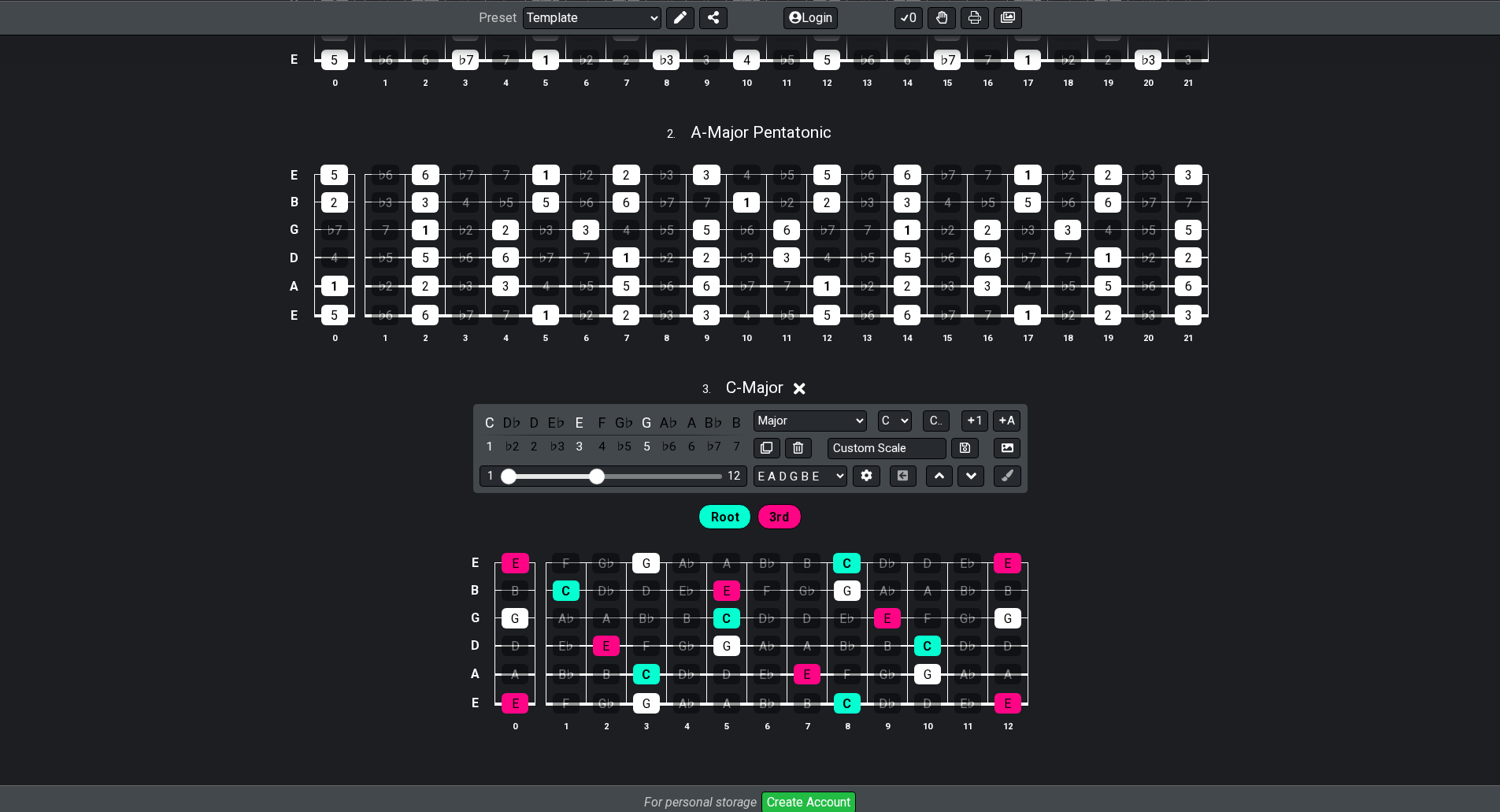
scroll to position [493, 0]
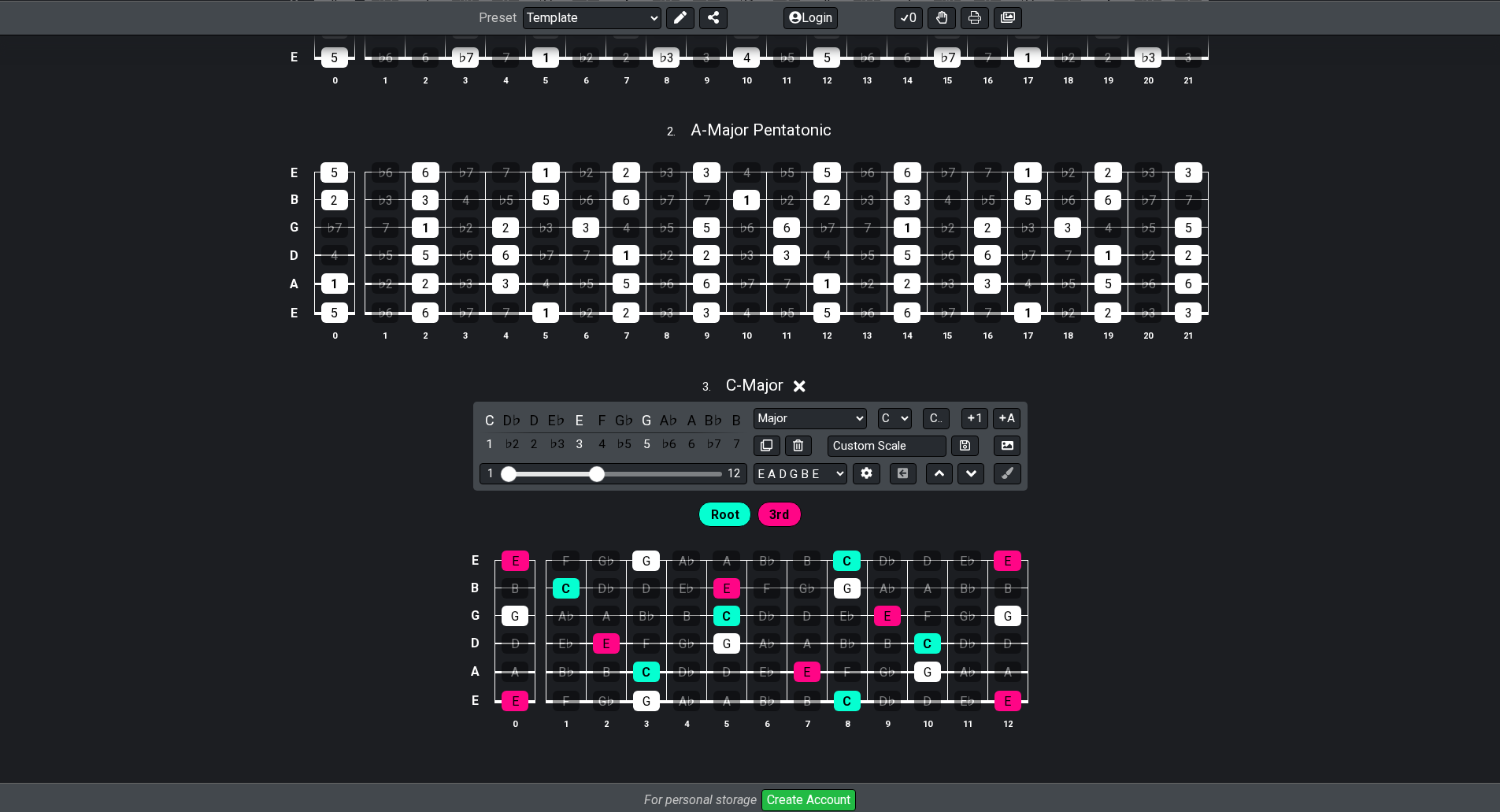
click at [724, 516] on span "Root" at bounding box center [725, 515] width 28 height 23
click at [784, 515] on span "3rd" at bounding box center [779, 515] width 20 height 23
click at [715, 508] on span "Root" at bounding box center [725, 515] width 28 height 23
click at [669, 506] on div "Root 3rd" at bounding box center [750, 510] width 1500 height 39
click at [445, 397] on div "3 . C - Major C D♭ D E♭ E F G♭ G A♭ A B♭ B 1 ♭2 2 ♭3 3 4 ♭5 5 ♭6 6 ♭7 7 Major M…" at bounding box center [750, 558] width 1500 height 385
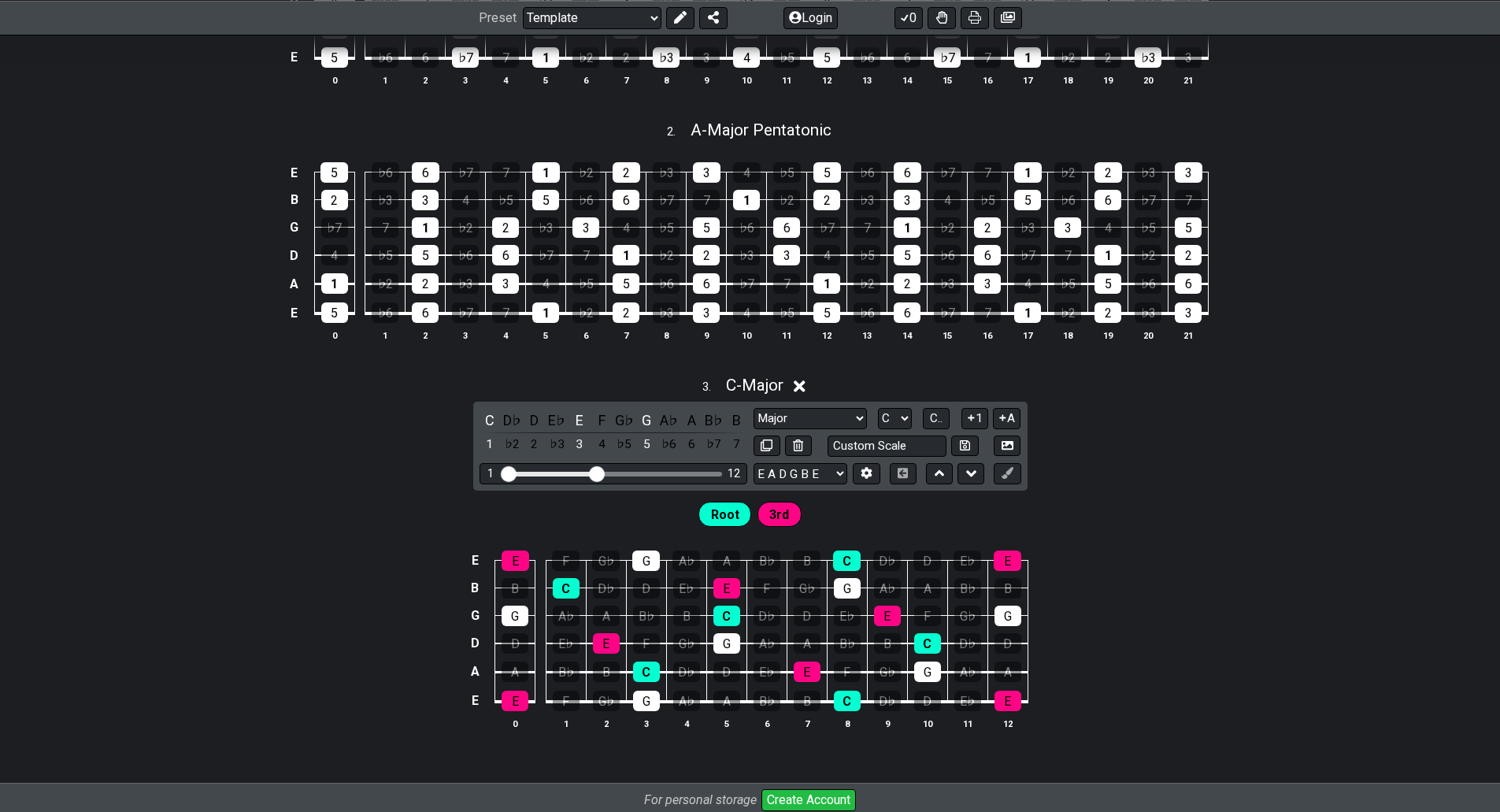
click at [787, 517] on span "3rd" at bounding box center [779, 515] width 20 height 23
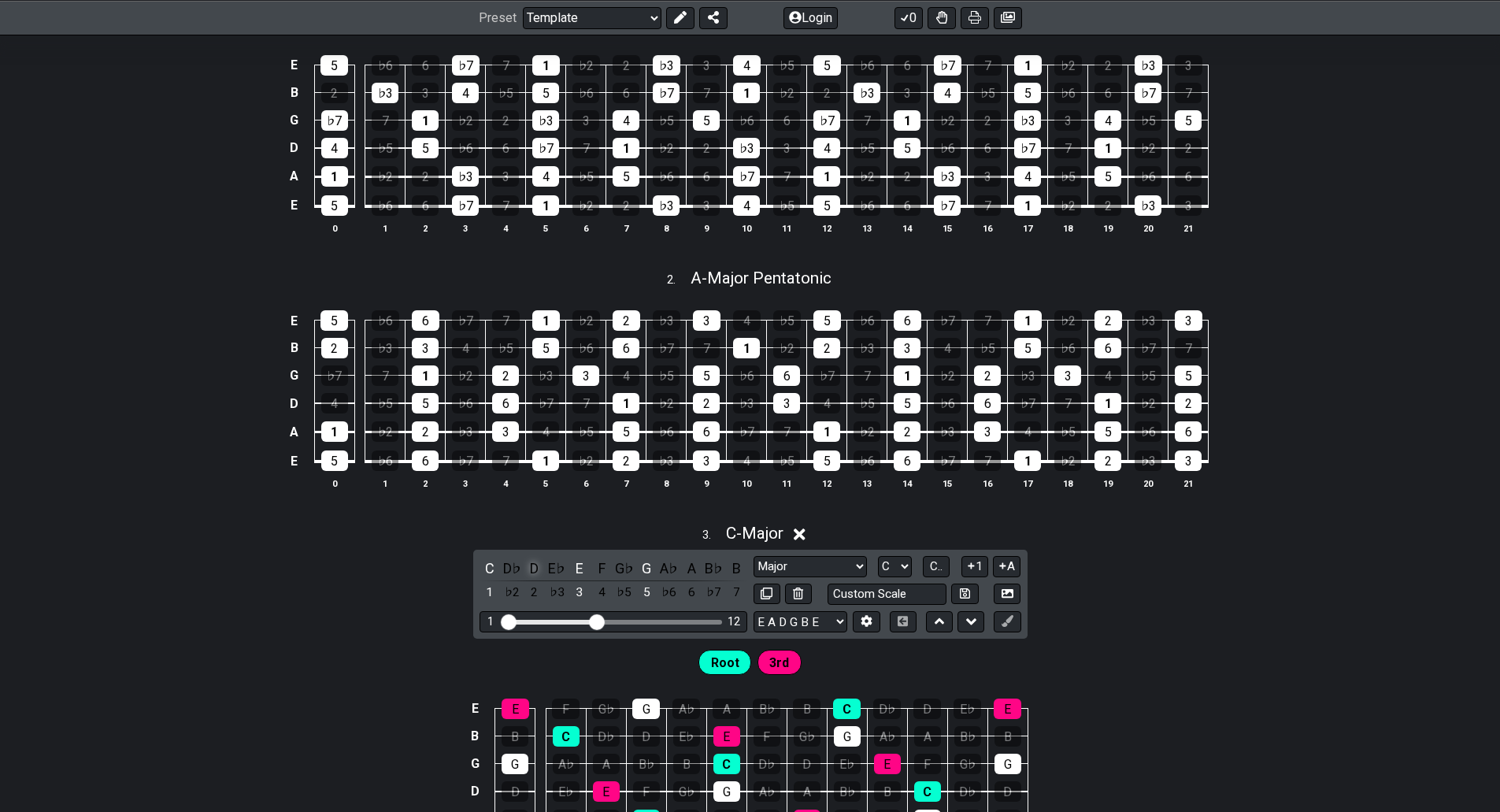
scroll to position [179, 0]
